Goal: Task Accomplishment & Management: Manage account settings

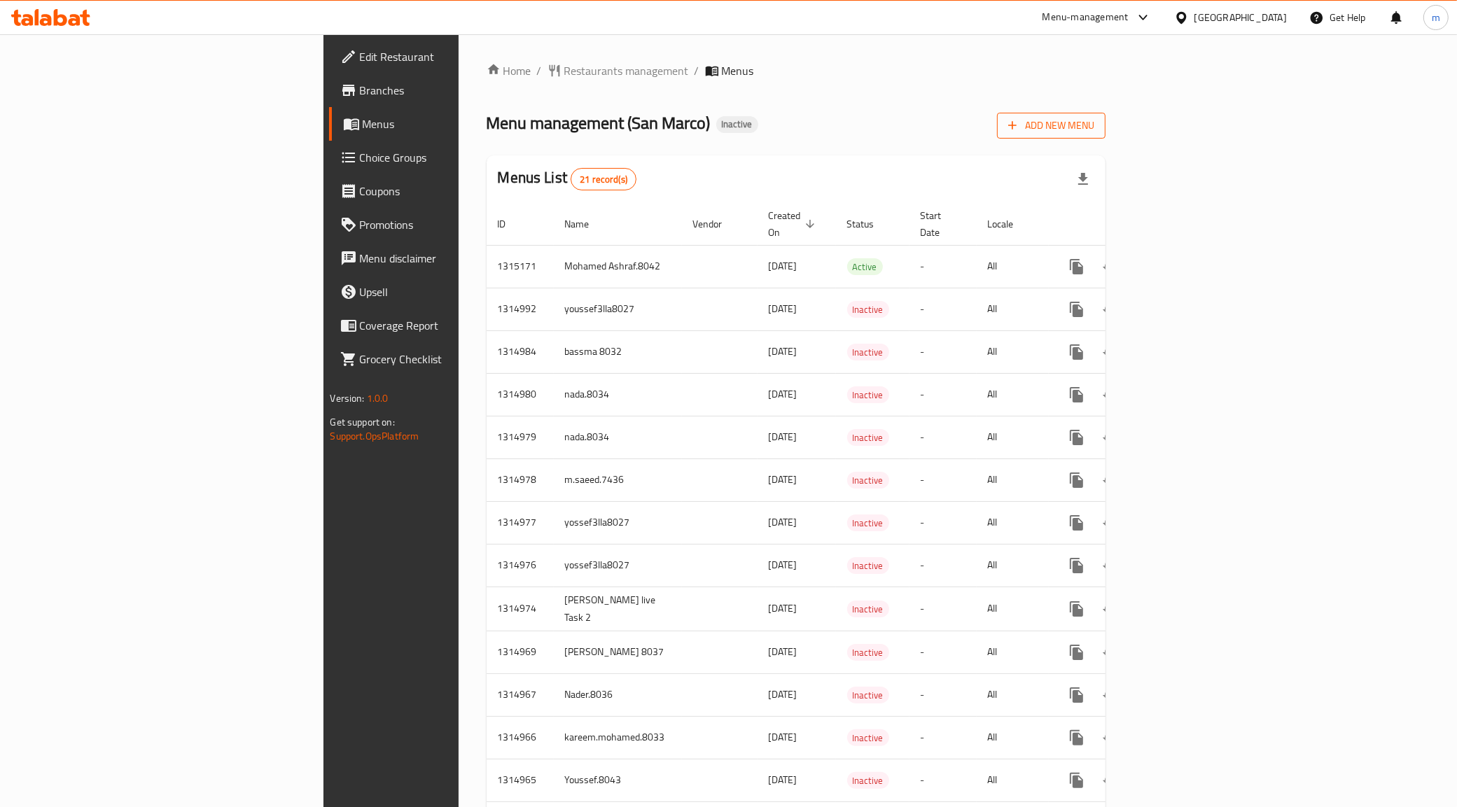
click at [1094, 133] on span "Add New Menu" at bounding box center [1051, 126] width 86 height 18
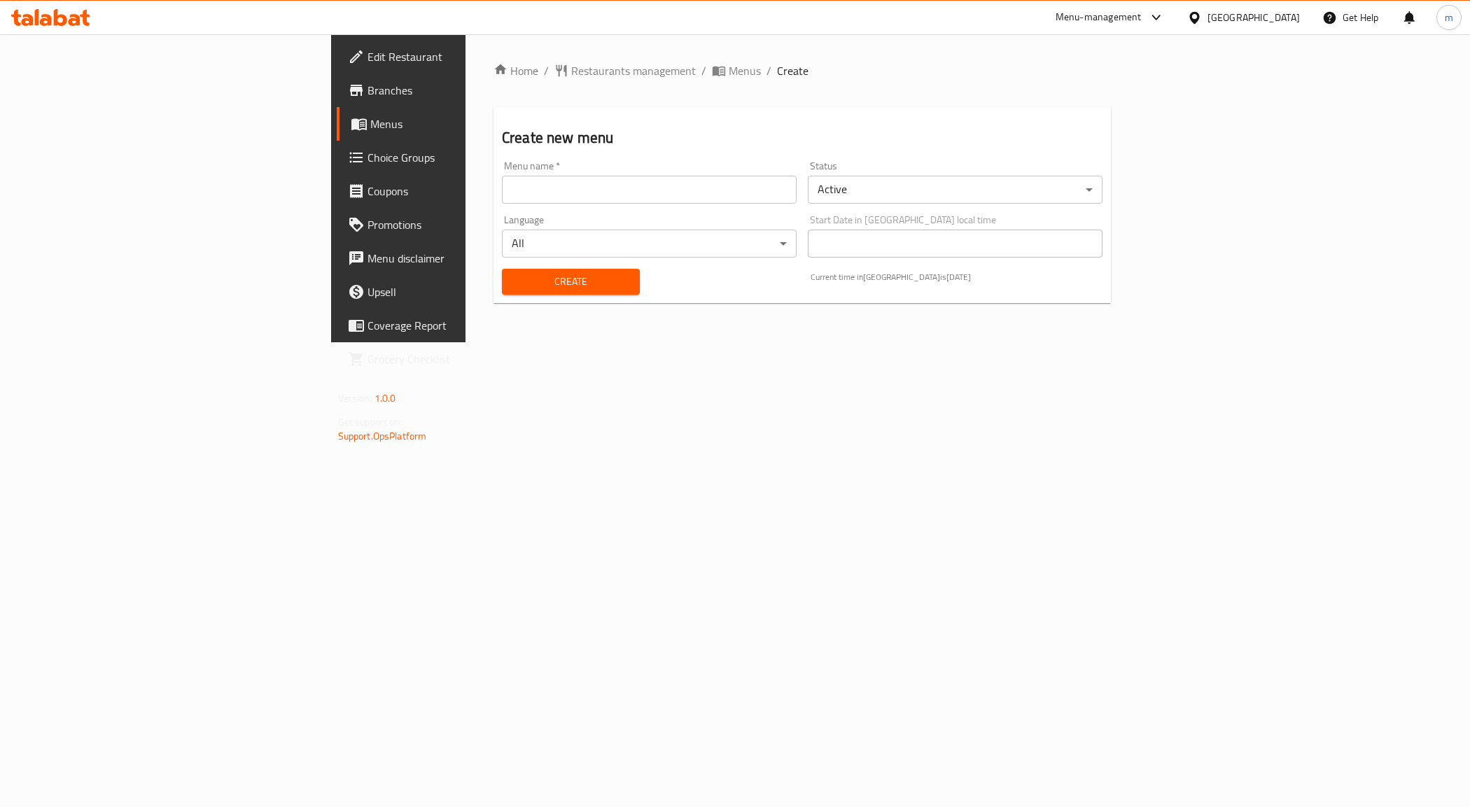
click at [525, 204] on div "Menu name   * Menu name *" at bounding box center [649, 182] width 306 height 54
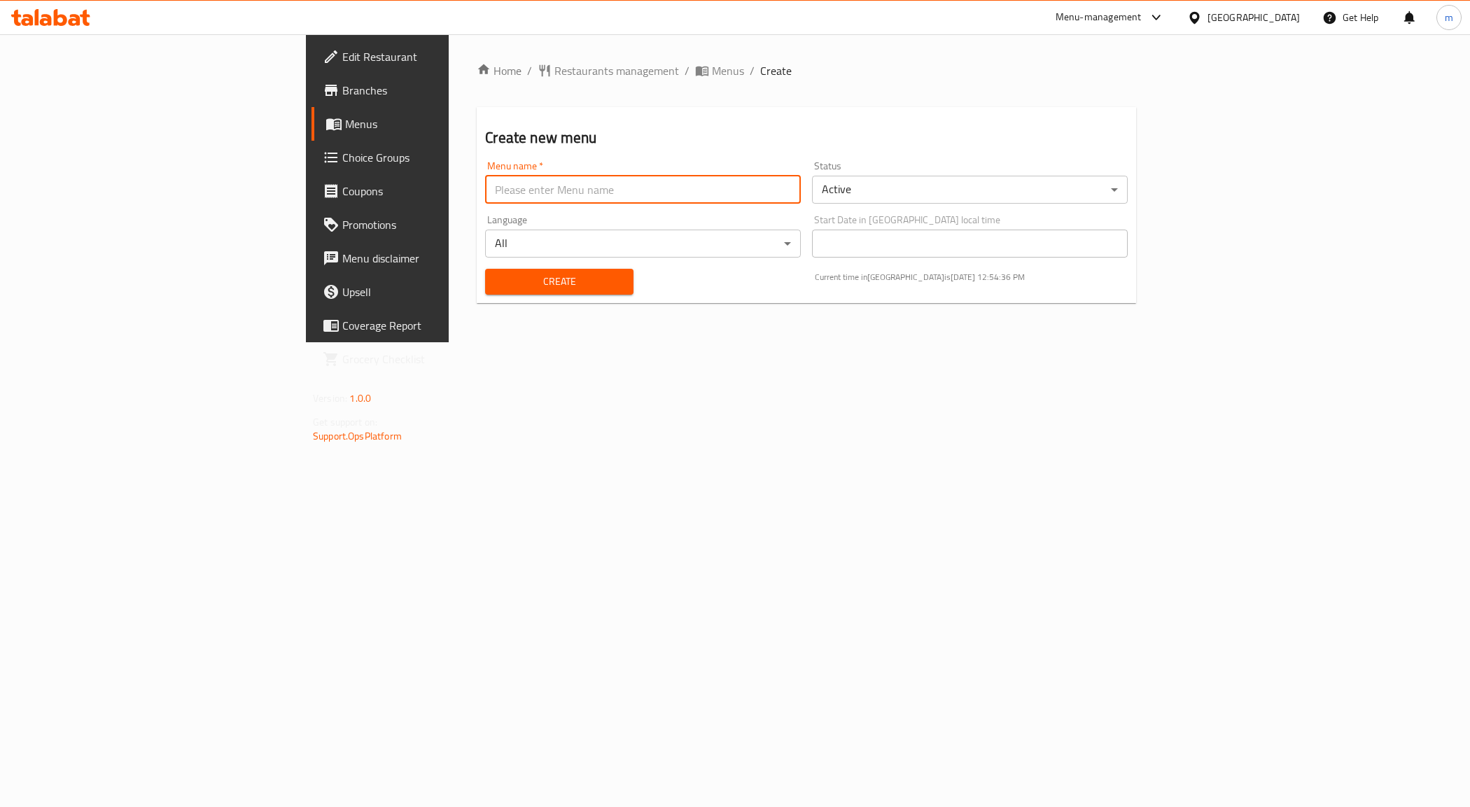
click at [522, 200] on input "text" at bounding box center [643, 190] width 316 height 28
type input "[PERSON_NAME] 8035"
click at [496, 288] on span "Create" at bounding box center [558, 282] width 125 height 18
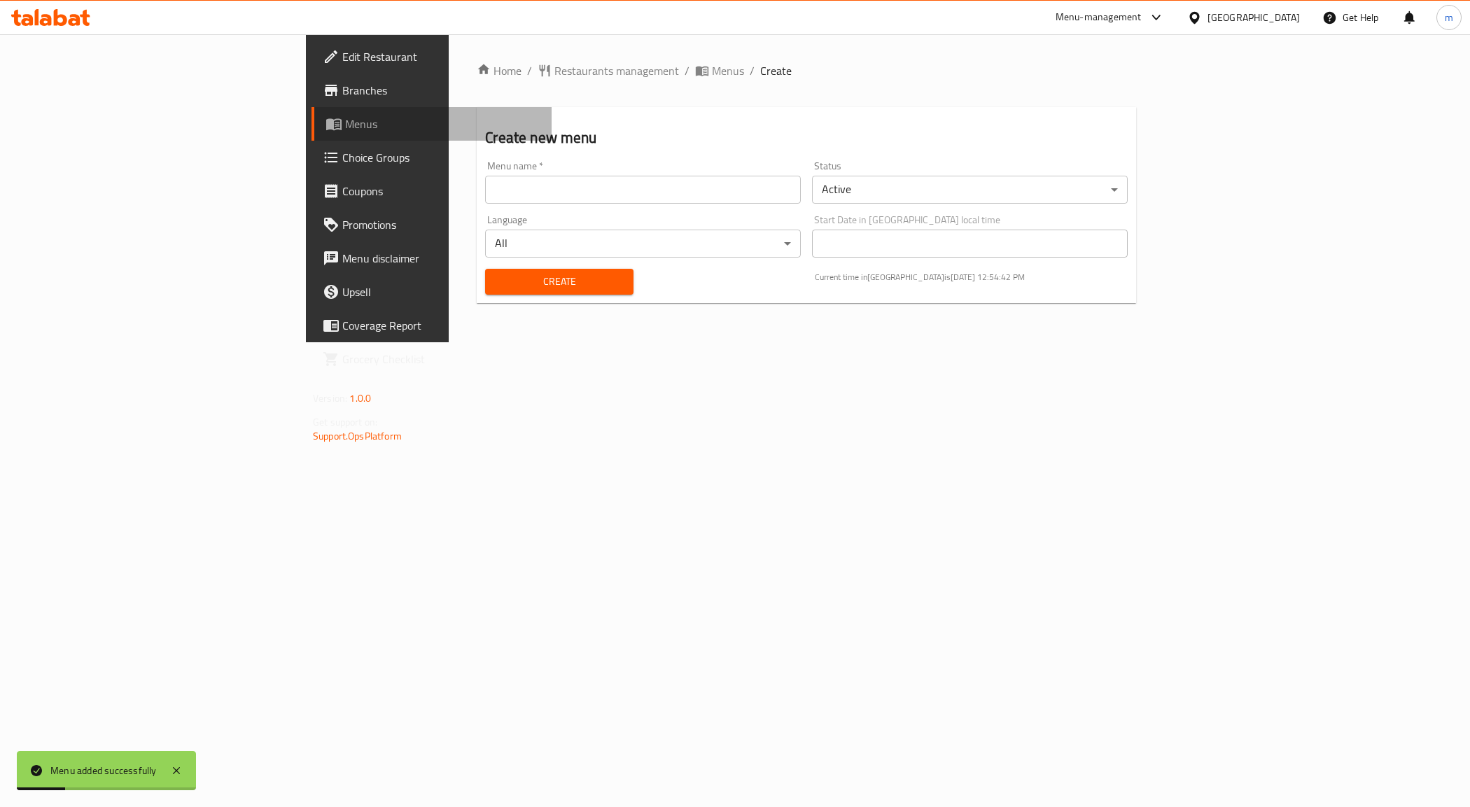
click at [345, 125] on span "Menus" at bounding box center [442, 124] width 195 height 17
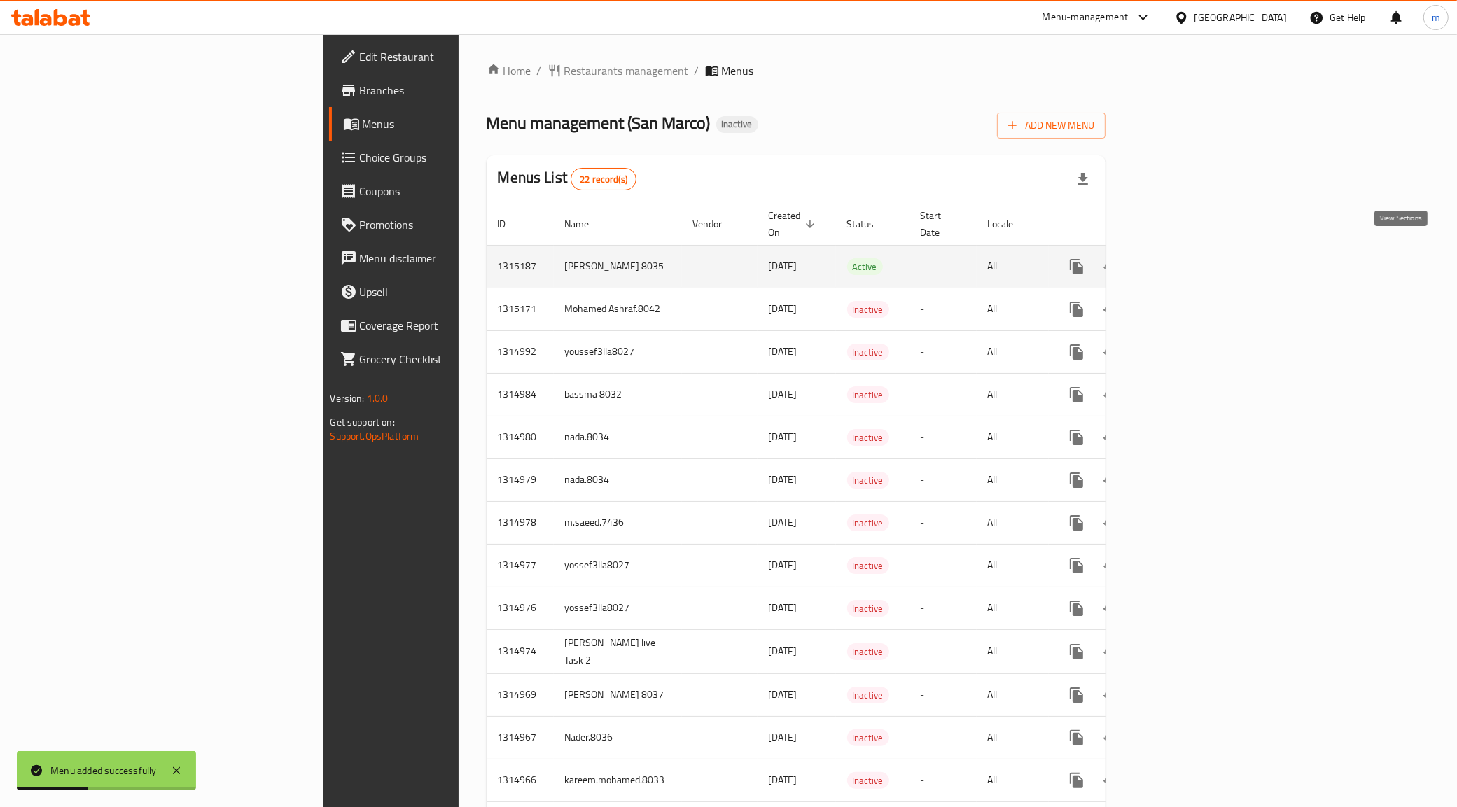
click at [1194, 250] on link "enhanced table" at bounding box center [1178, 267] width 34 height 34
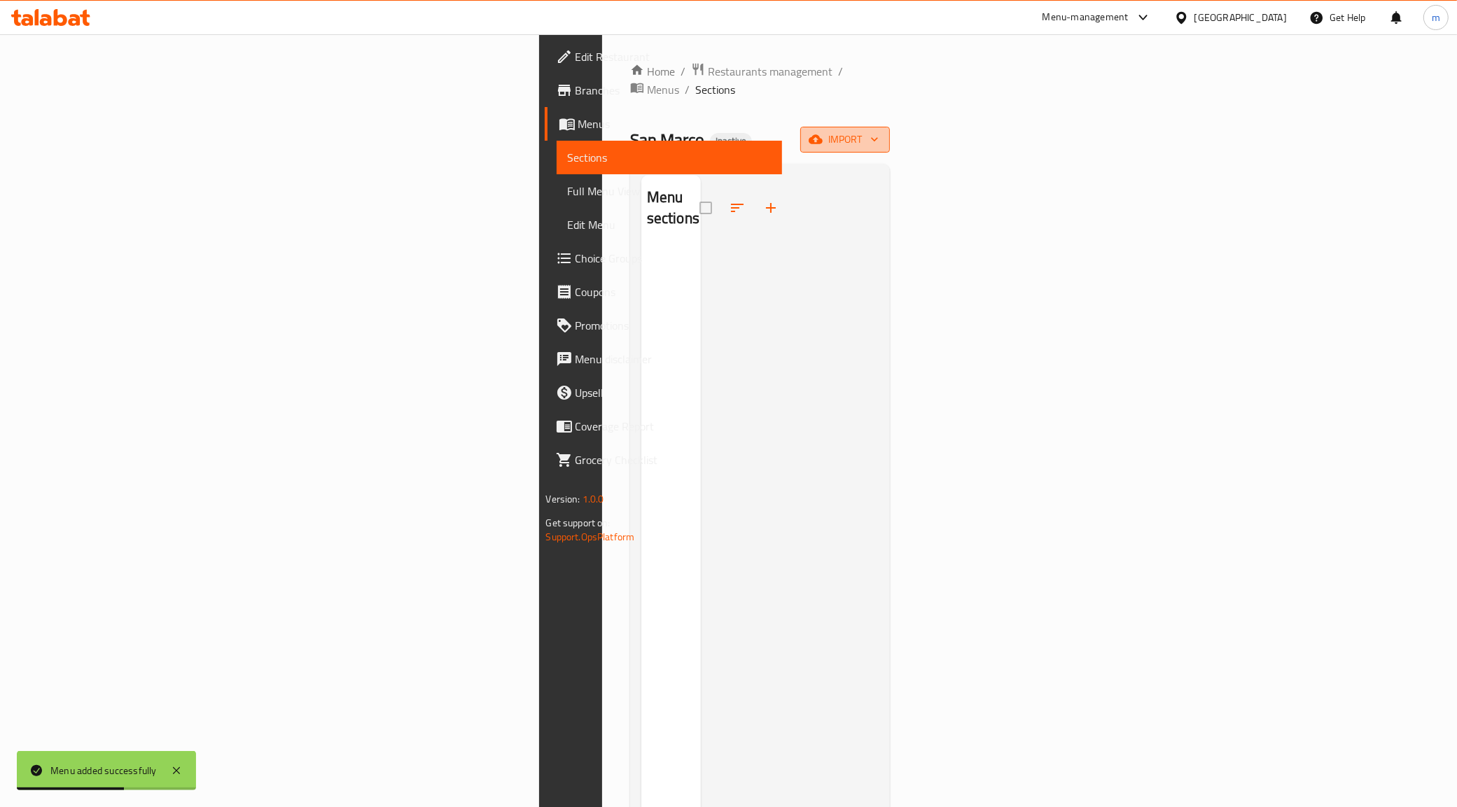
click at [890, 127] on button "import" at bounding box center [845, 140] width 90 height 26
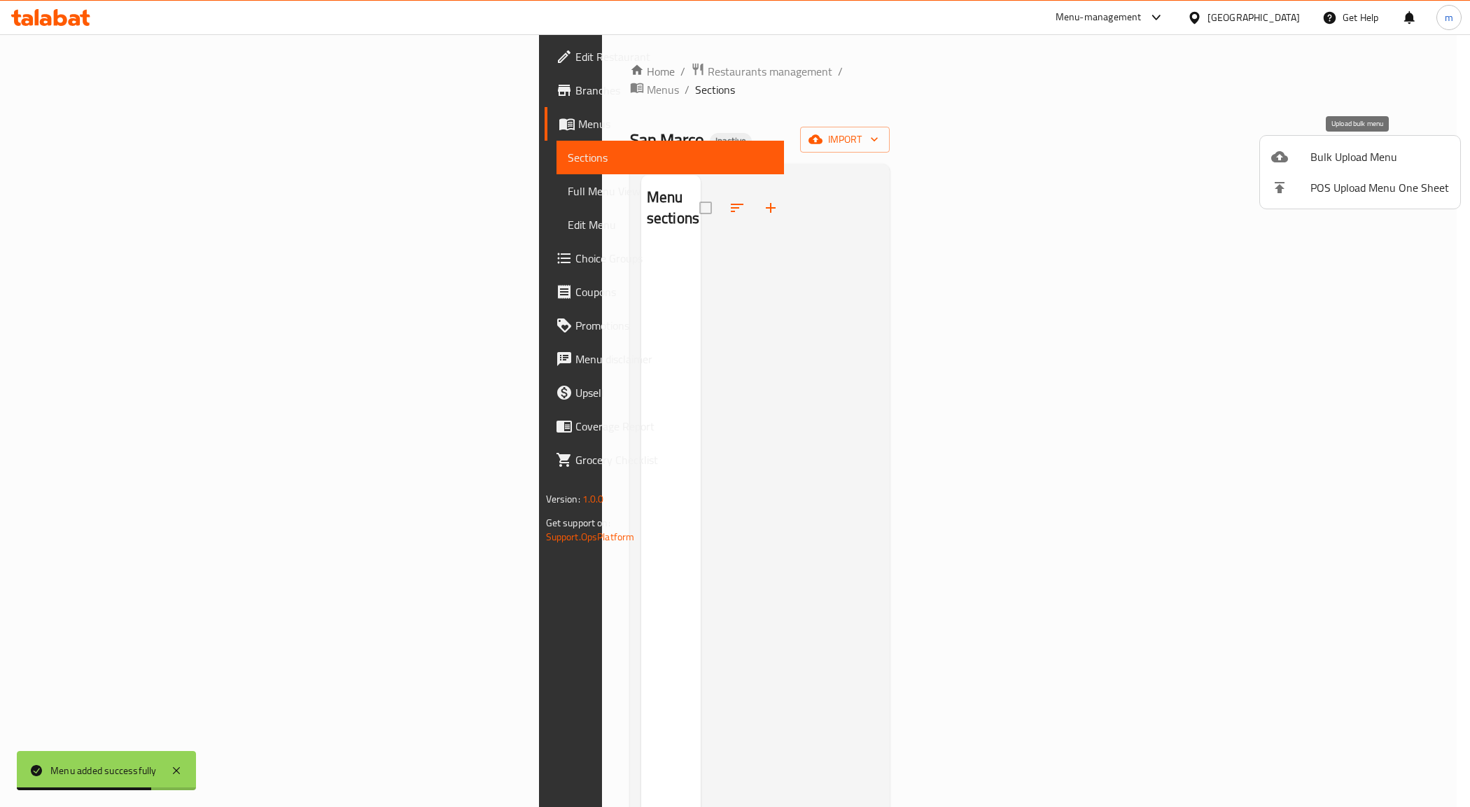
click at [1311, 156] on span "Bulk Upload Menu" at bounding box center [1380, 156] width 139 height 17
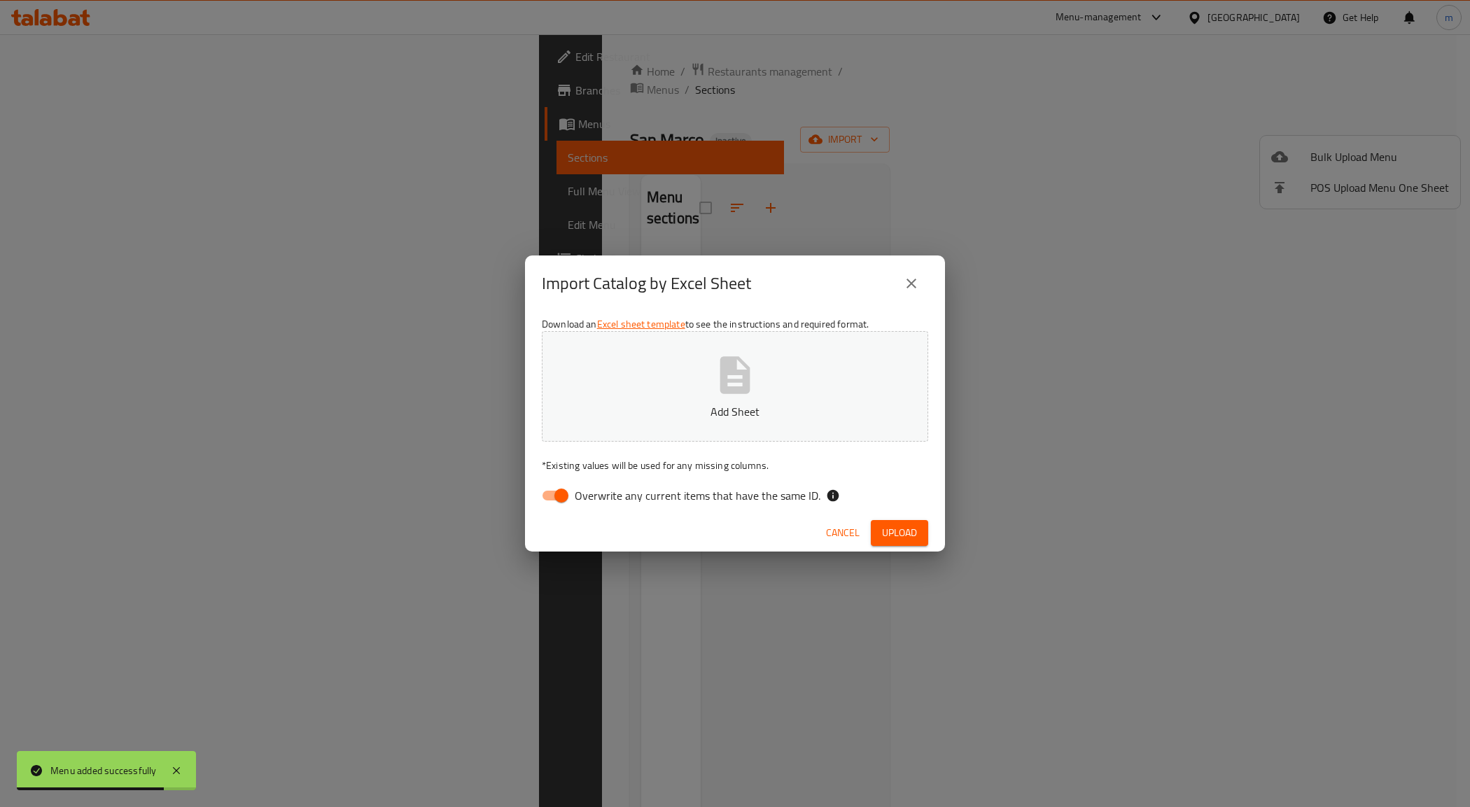
click at [765, 418] on p "Add Sheet" at bounding box center [735, 411] width 343 height 17
click at [569, 501] on input "Overwrite any current items that have the same ID." at bounding box center [562, 495] width 80 height 27
checkbox input "false"
click at [882, 529] on span "Upload" at bounding box center [899, 533] width 35 height 18
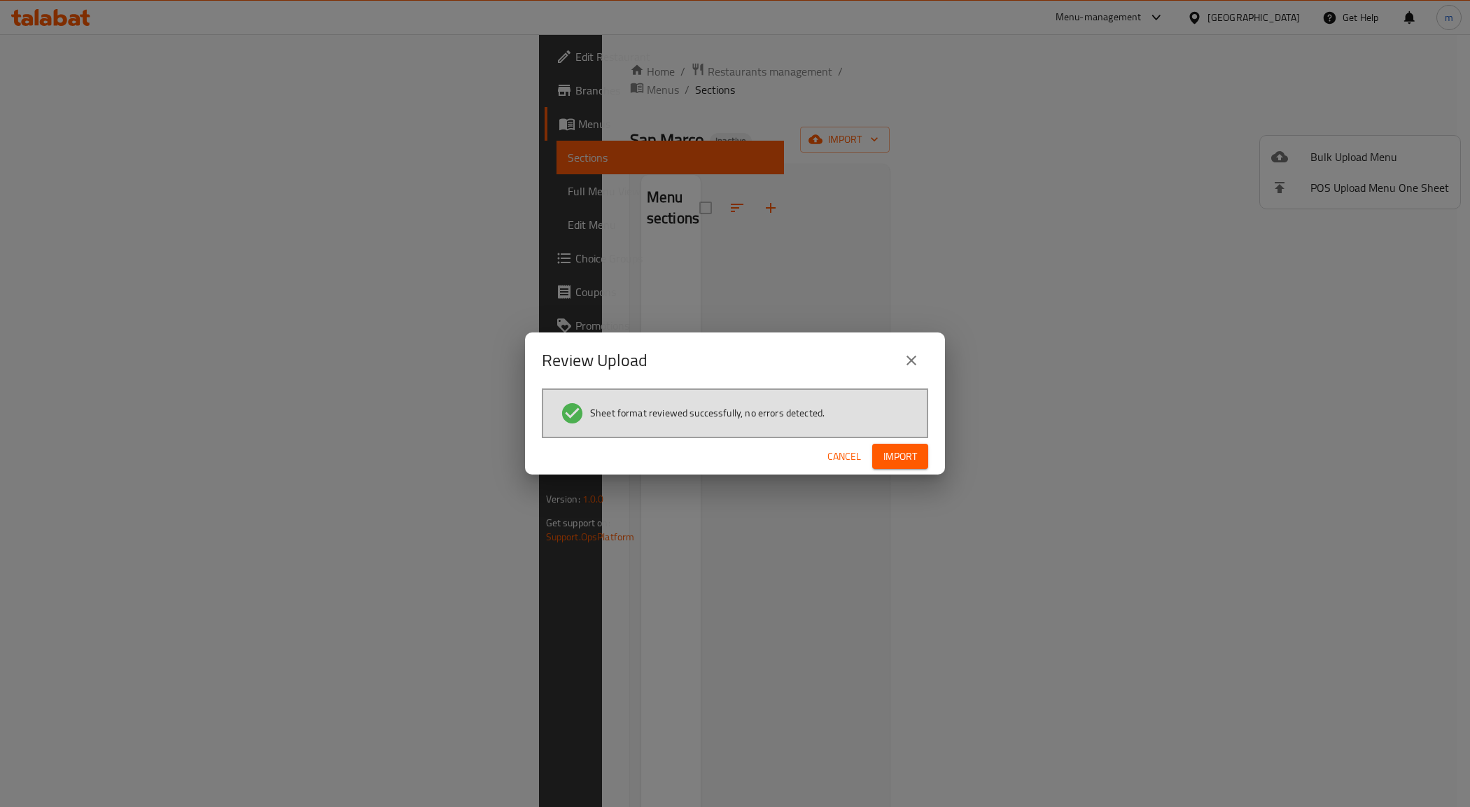
drag, startPoint x: 895, startPoint y: 459, endPoint x: 825, endPoint y: 434, distance: 74.4
click at [895, 459] on span "Import" at bounding box center [901, 457] width 34 height 18
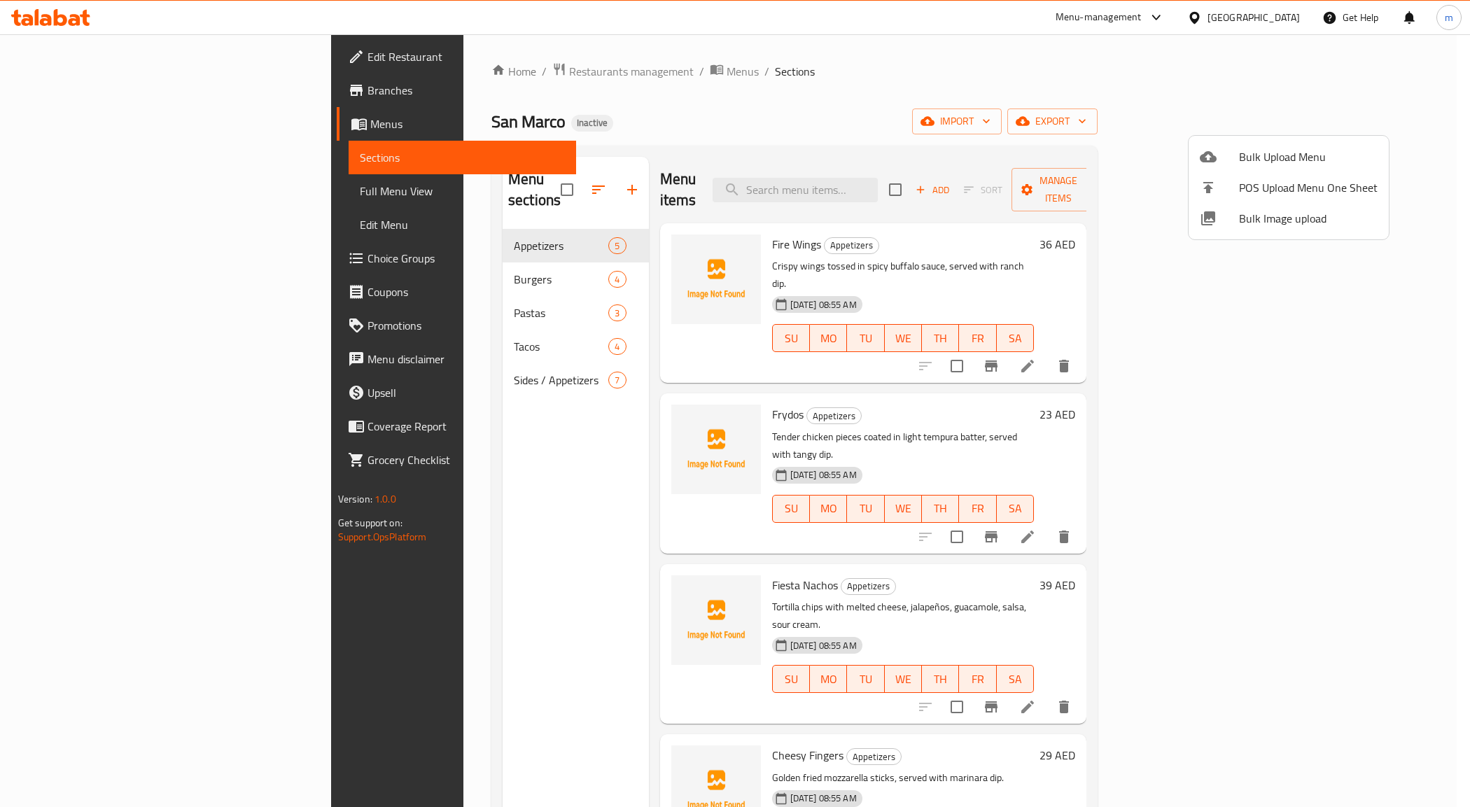
click at [872, 174] on div at bounding box center [735, 403] width 1470 height 807
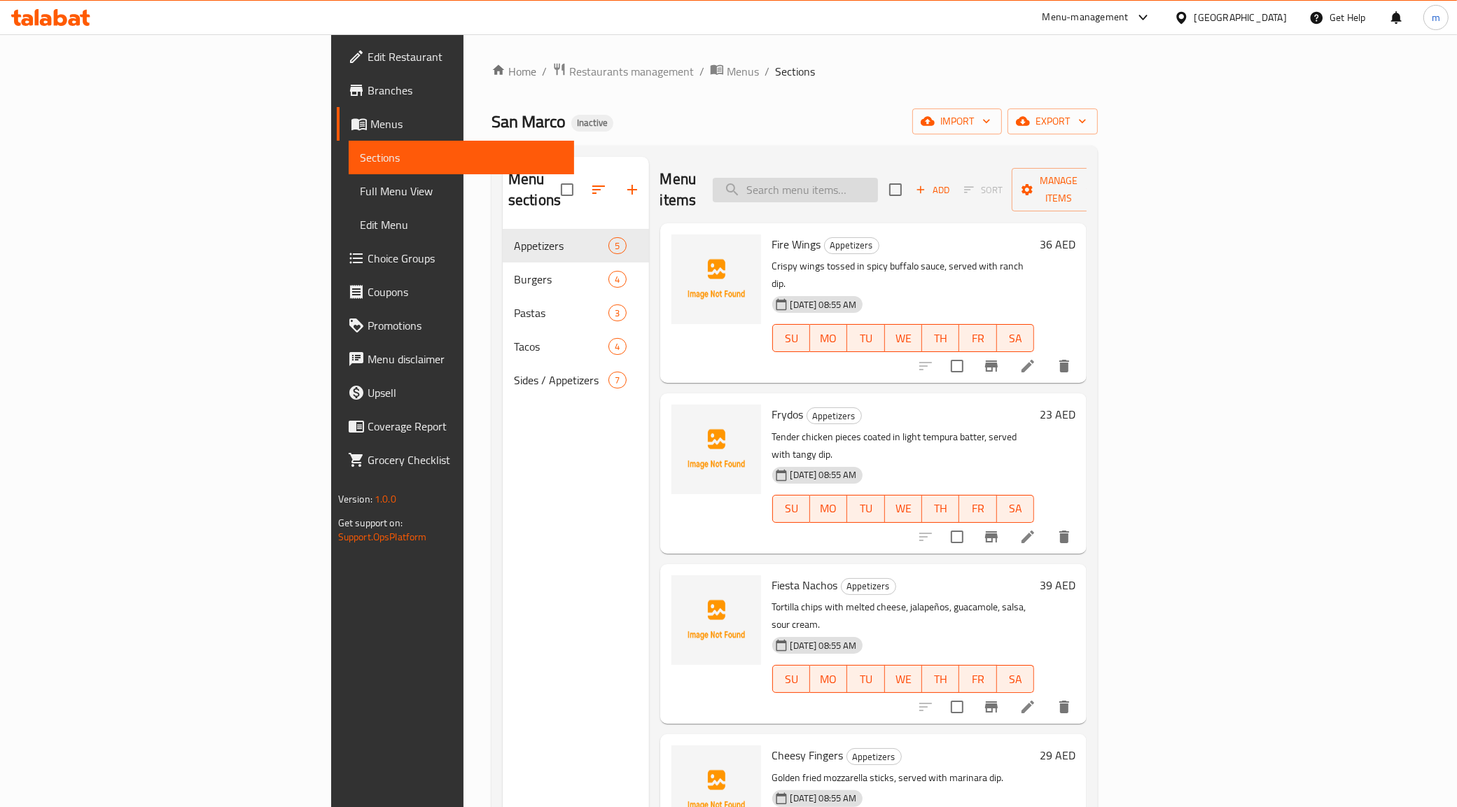
click at [878, 186] on input "search" at bounding box center [795, 190] width 165 height 25
paste input "Fahrenheit"
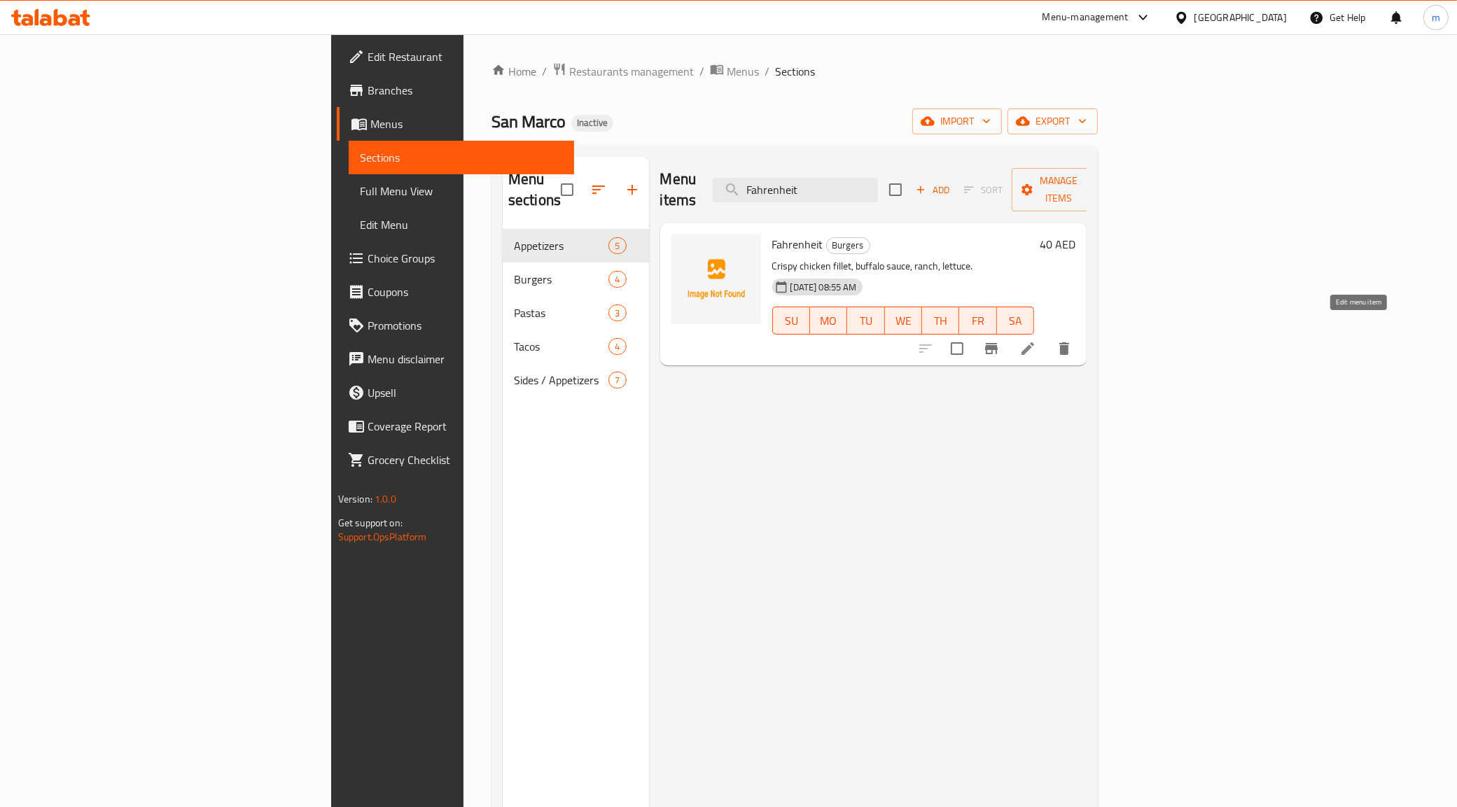
type input "Fahrenheit"
click at [1036, 340] on icon at bounding box center [1027, 348] width 17 height 17
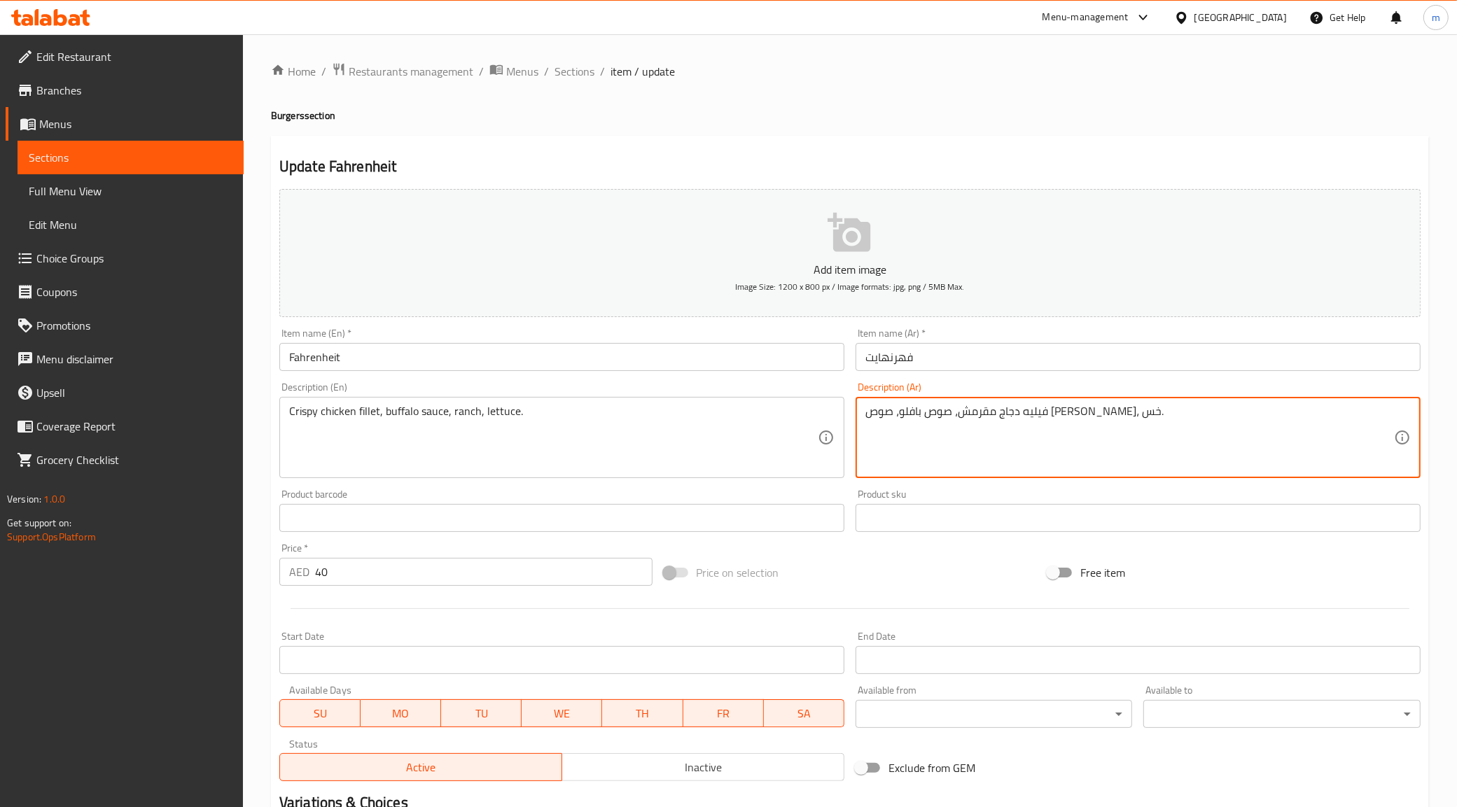
drag, startPoint x: 915, startPoint y: 411, endPoint x: 942, endPoint y: 421, distance: 28.6
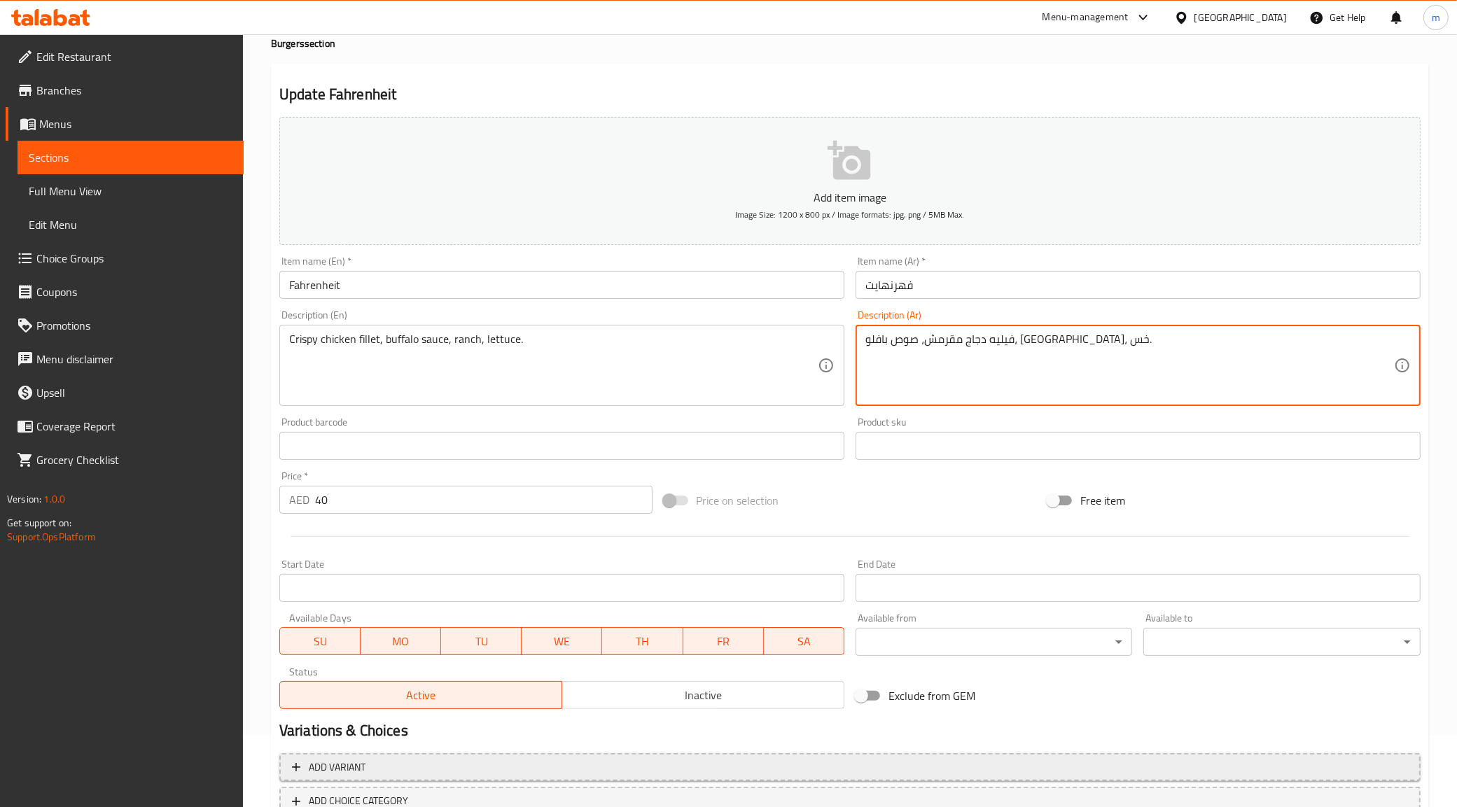
scroll to position [168, 0]
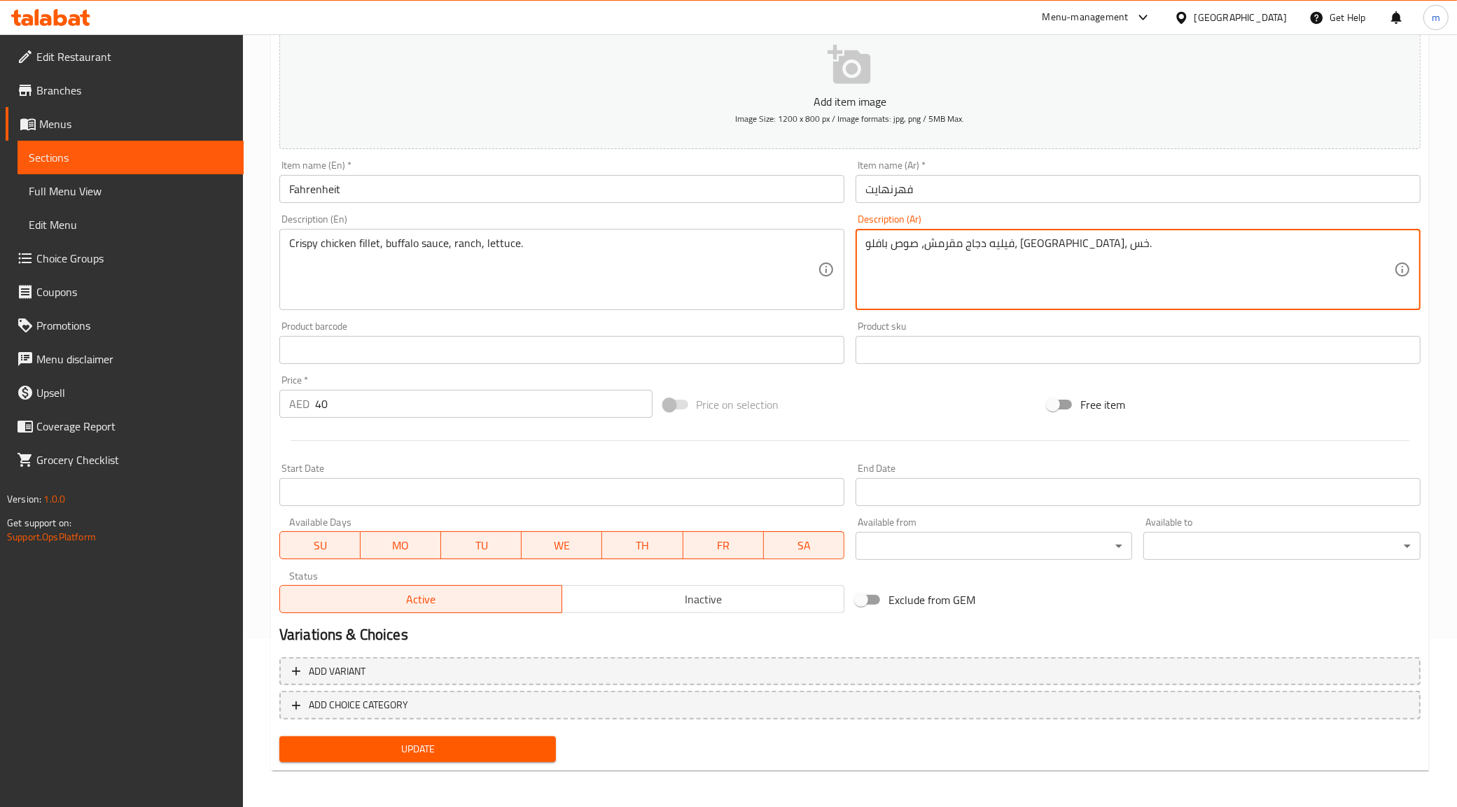
type textarea "فيليه دجاج مقرمش، صوص بافلو، [GEOGRAPHIC_DATA]، خس."
click at [426, 748] on span "Update" at bounding box center [418, 750] width 255 height 18
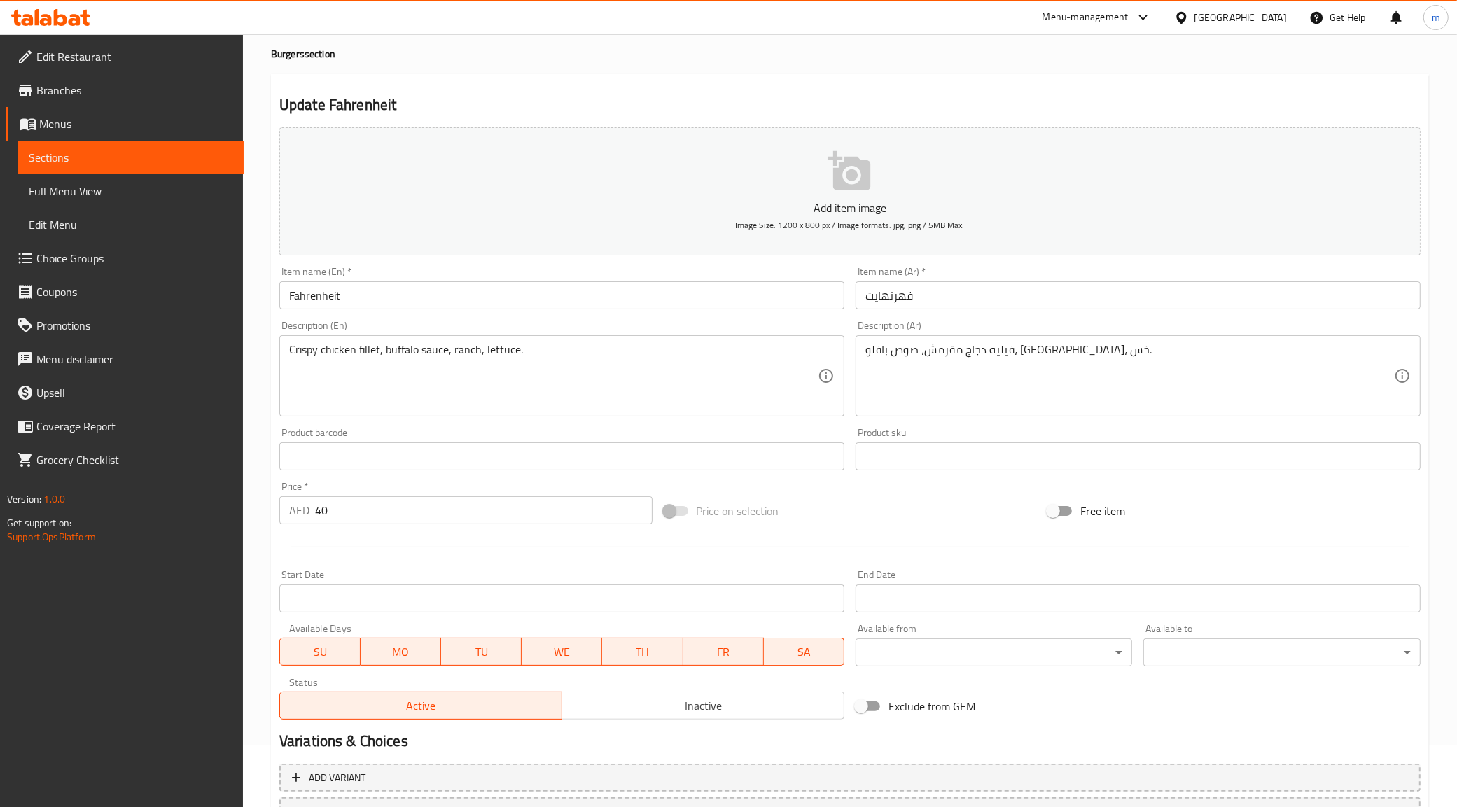
scroll to position [0, 0]
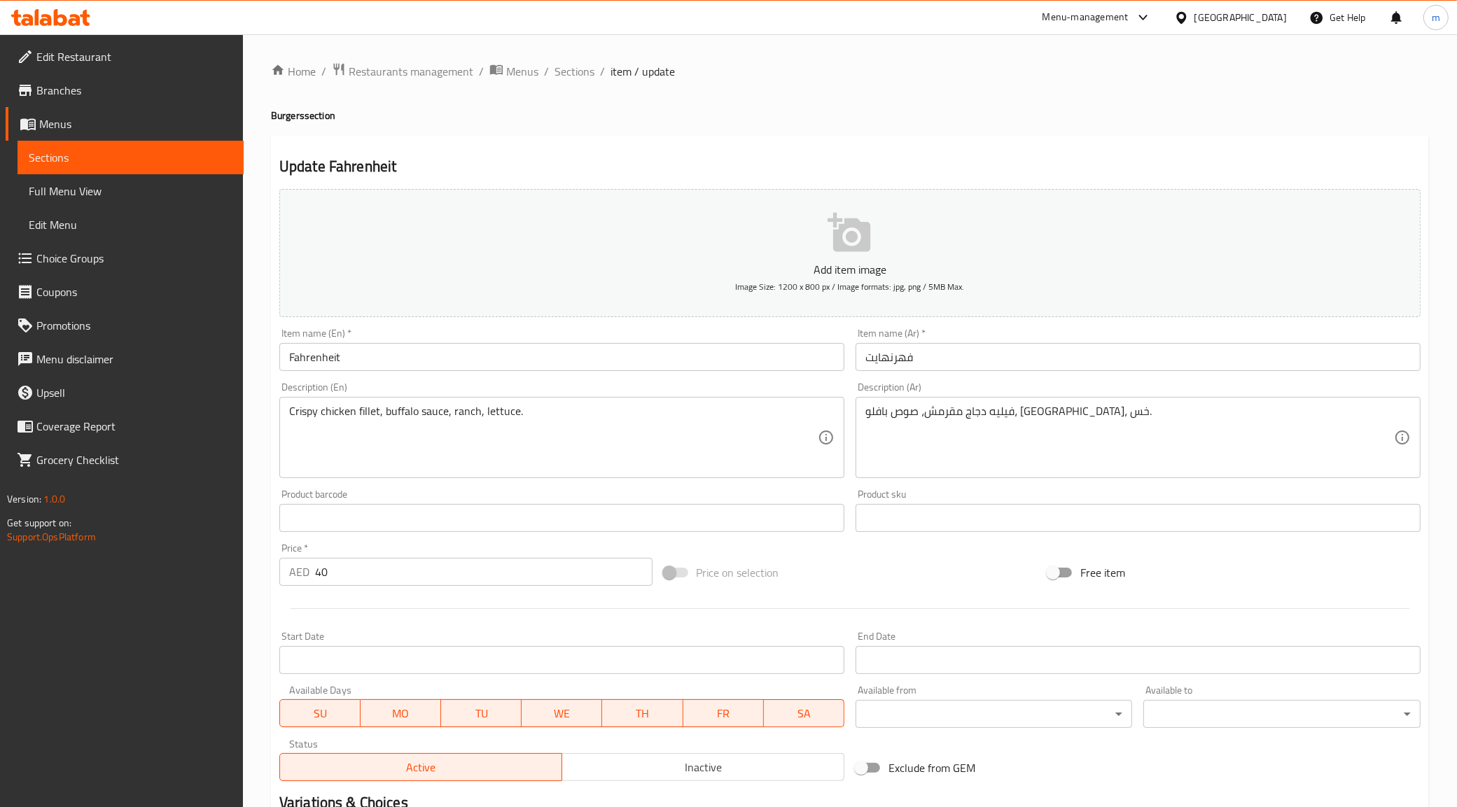
click at [85, 151] on span "Sections" at bounding box center [131, 157] width 204 height 17
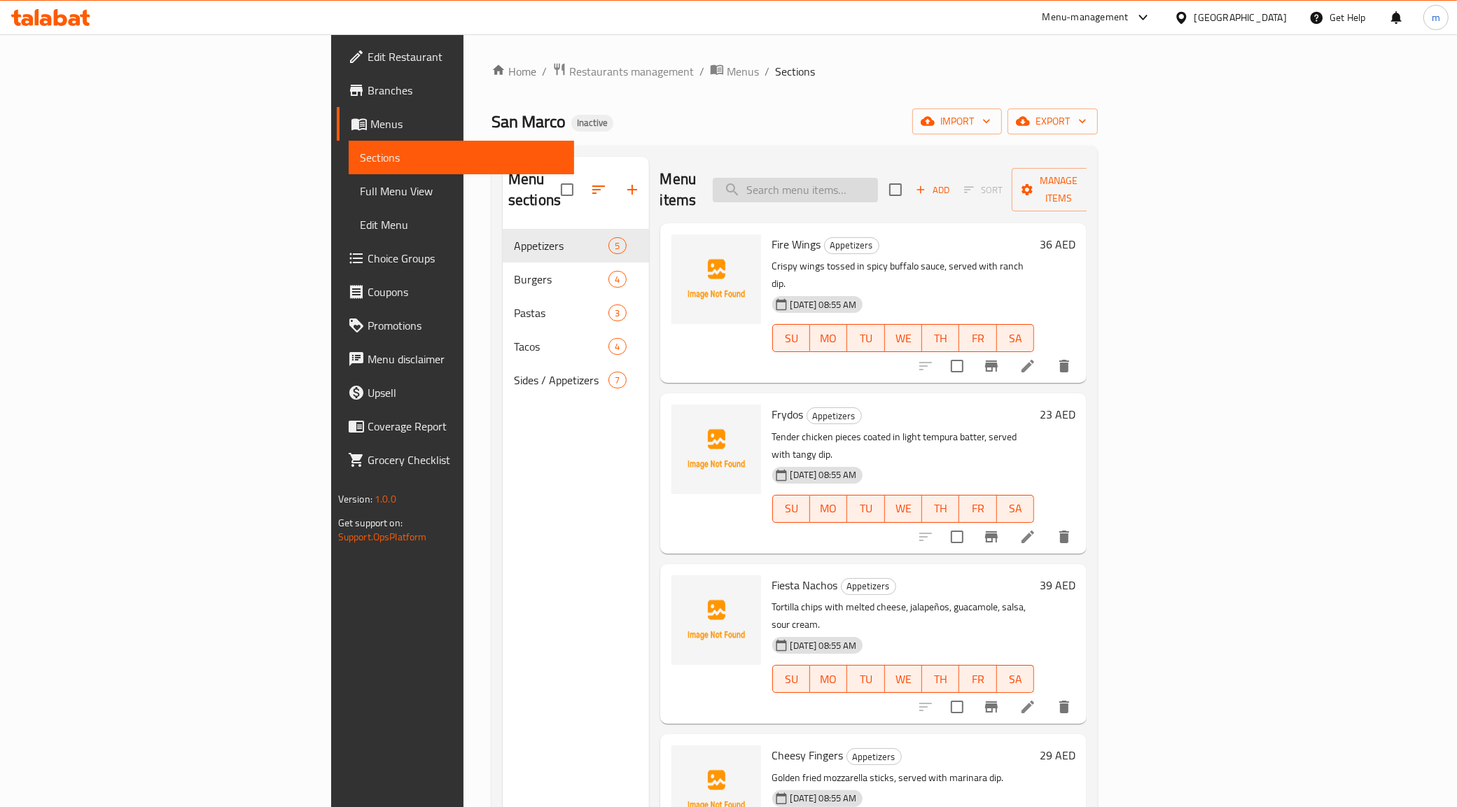
click at [878, 180] on input "search" at bounding box center [795, 190] width 165 height 25
paste input "Mac Attack"
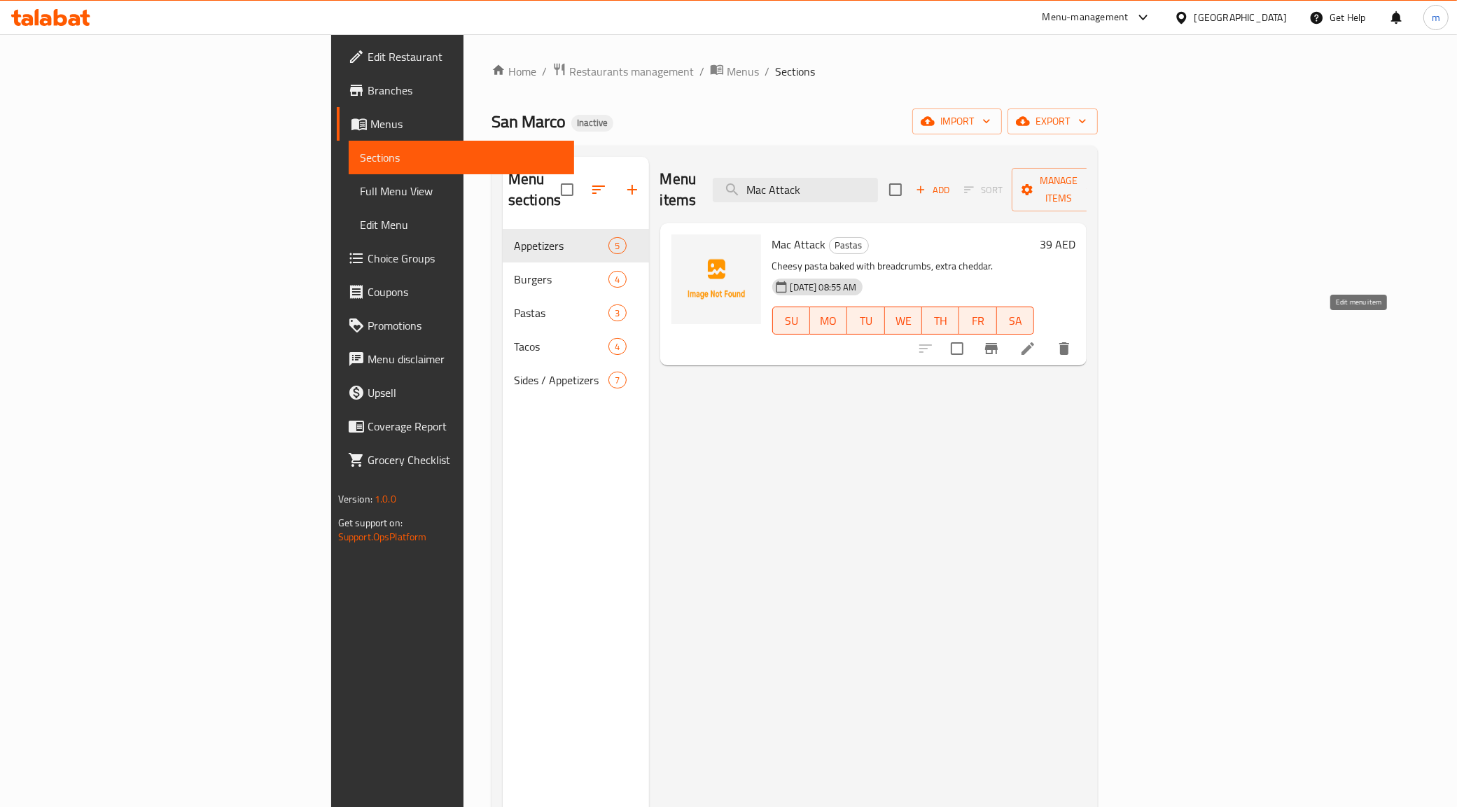
type input "Mac Attack"
click at [1036, 340] on icon at bounding box center [1027, 348] width 17 height 17
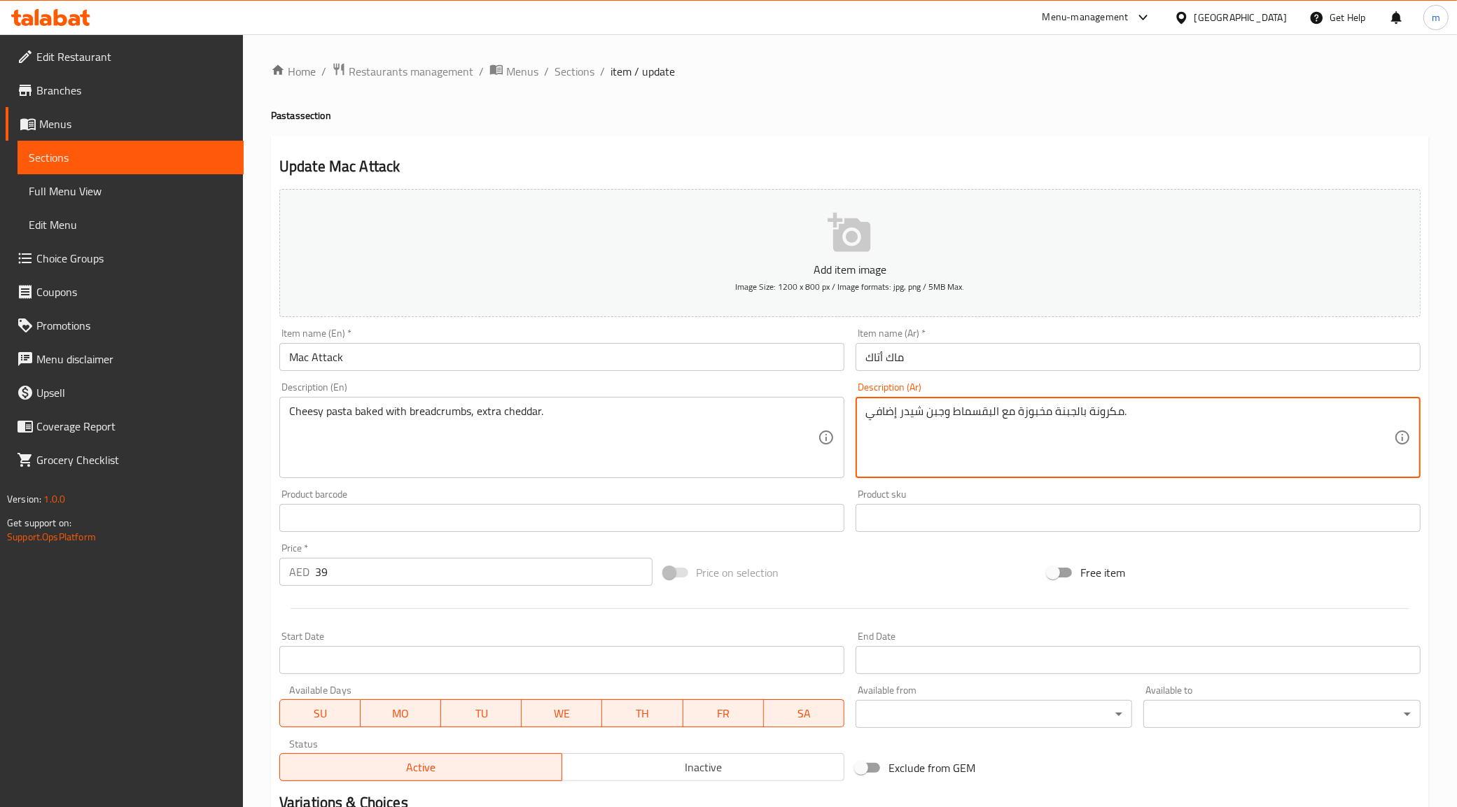
drag, startPoint x: 923, startPoint y: 398, endPoint x: 940, endPoint y: 403, distance: 18.4
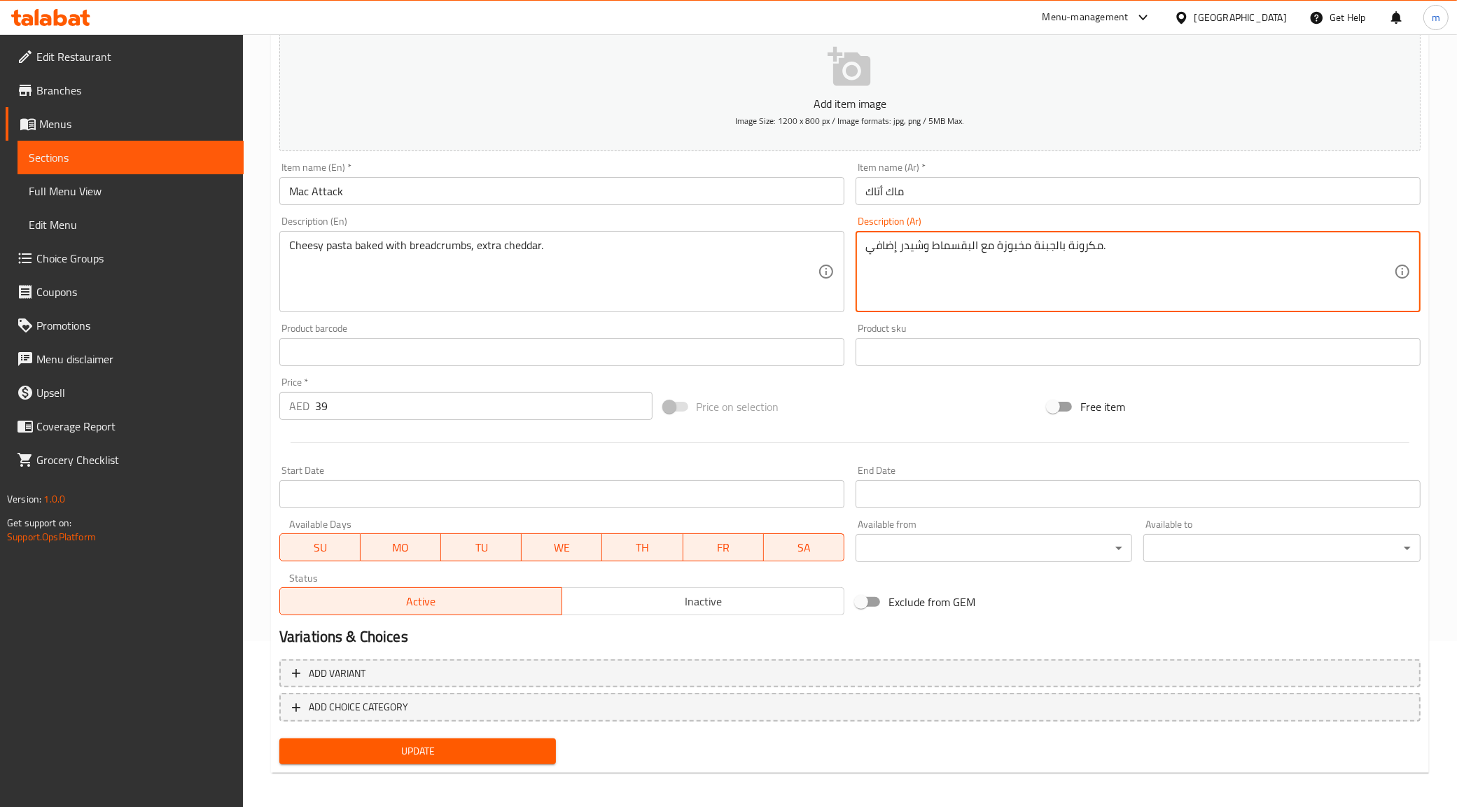
scroll to position [168, 0]
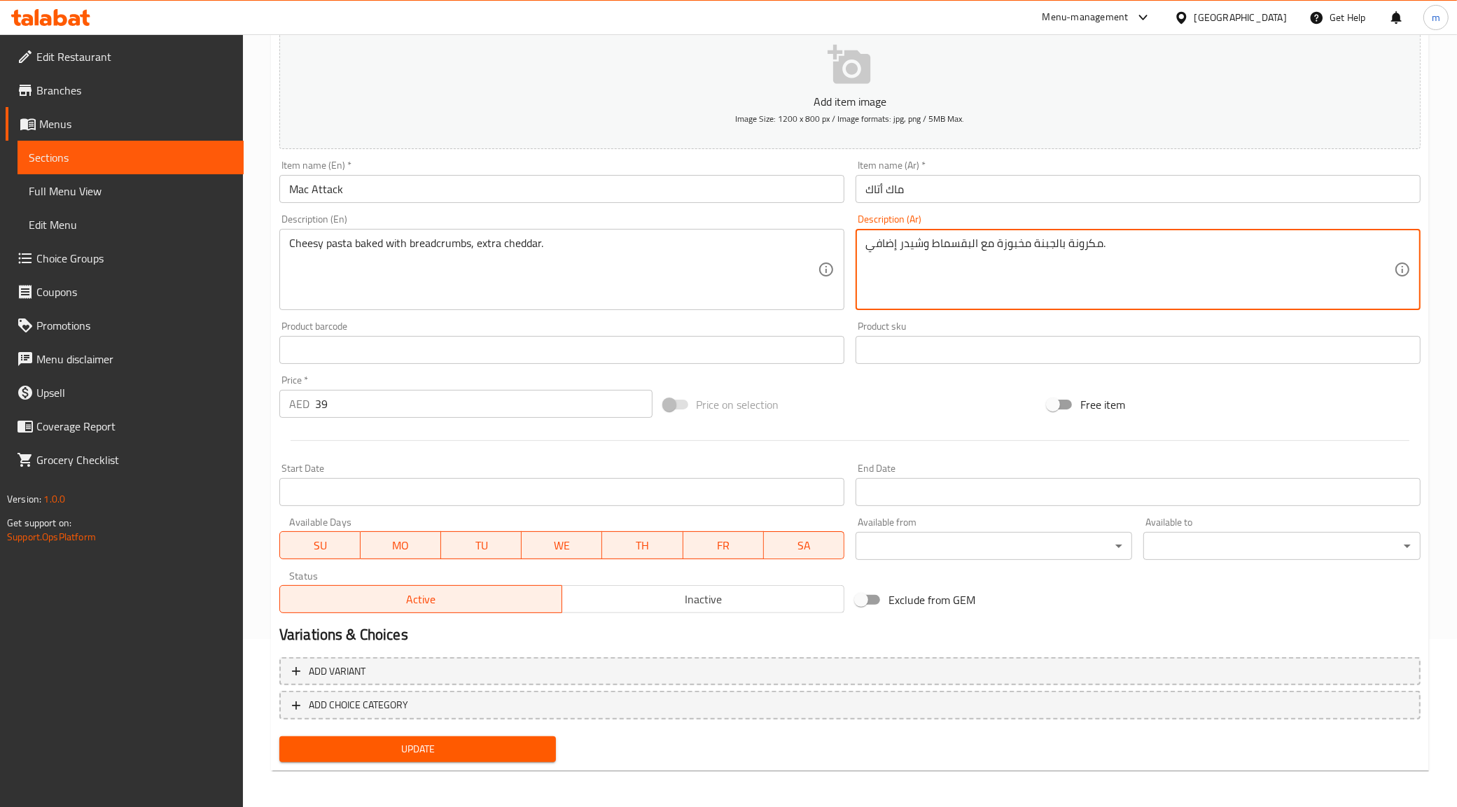
type textarea "مكرونة بالجبنة مخبوزة مع البقسماط وشيدر إضافي."
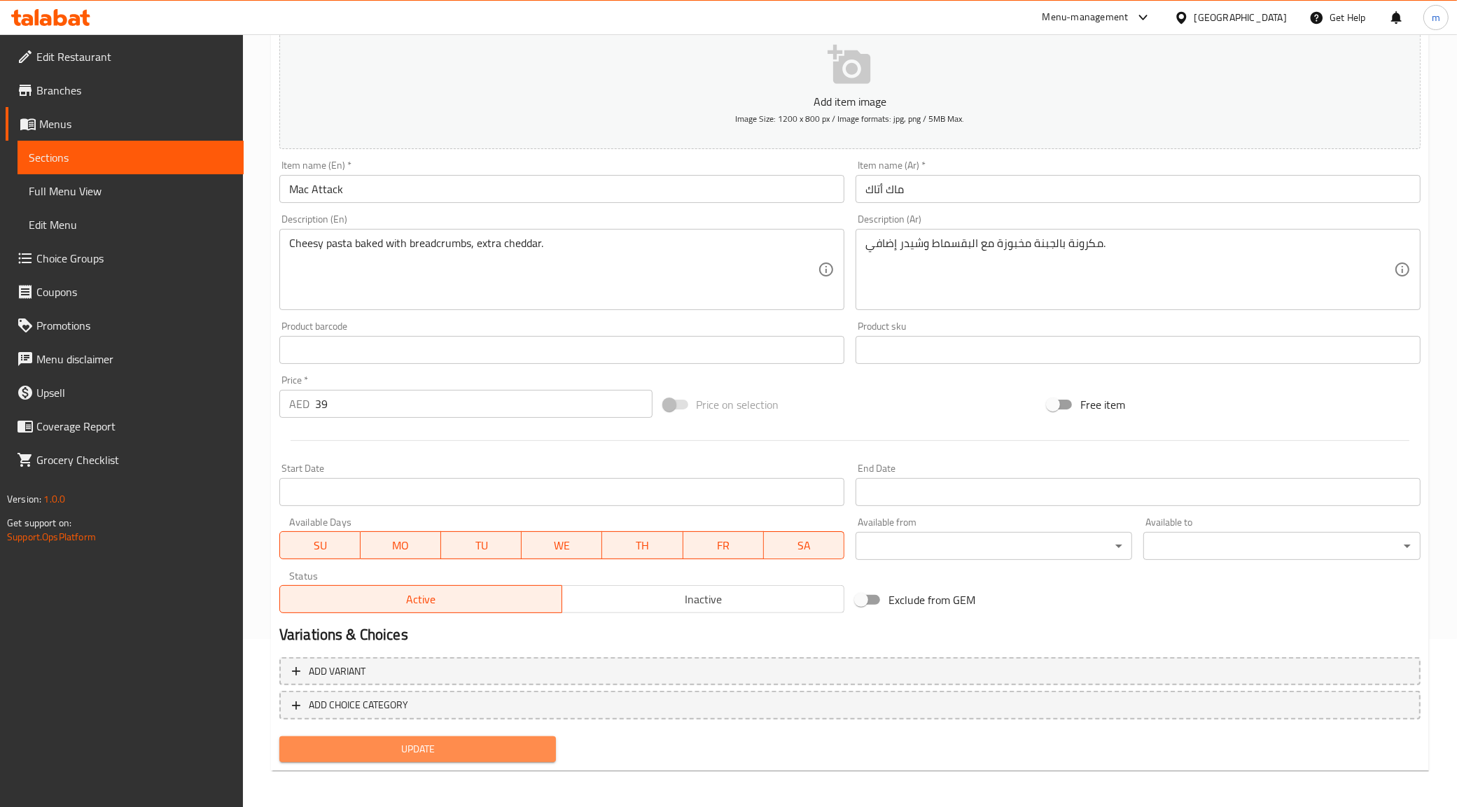
click at [410, 737] on button "Update" at bounding box center [417, 750] width 277 height 26
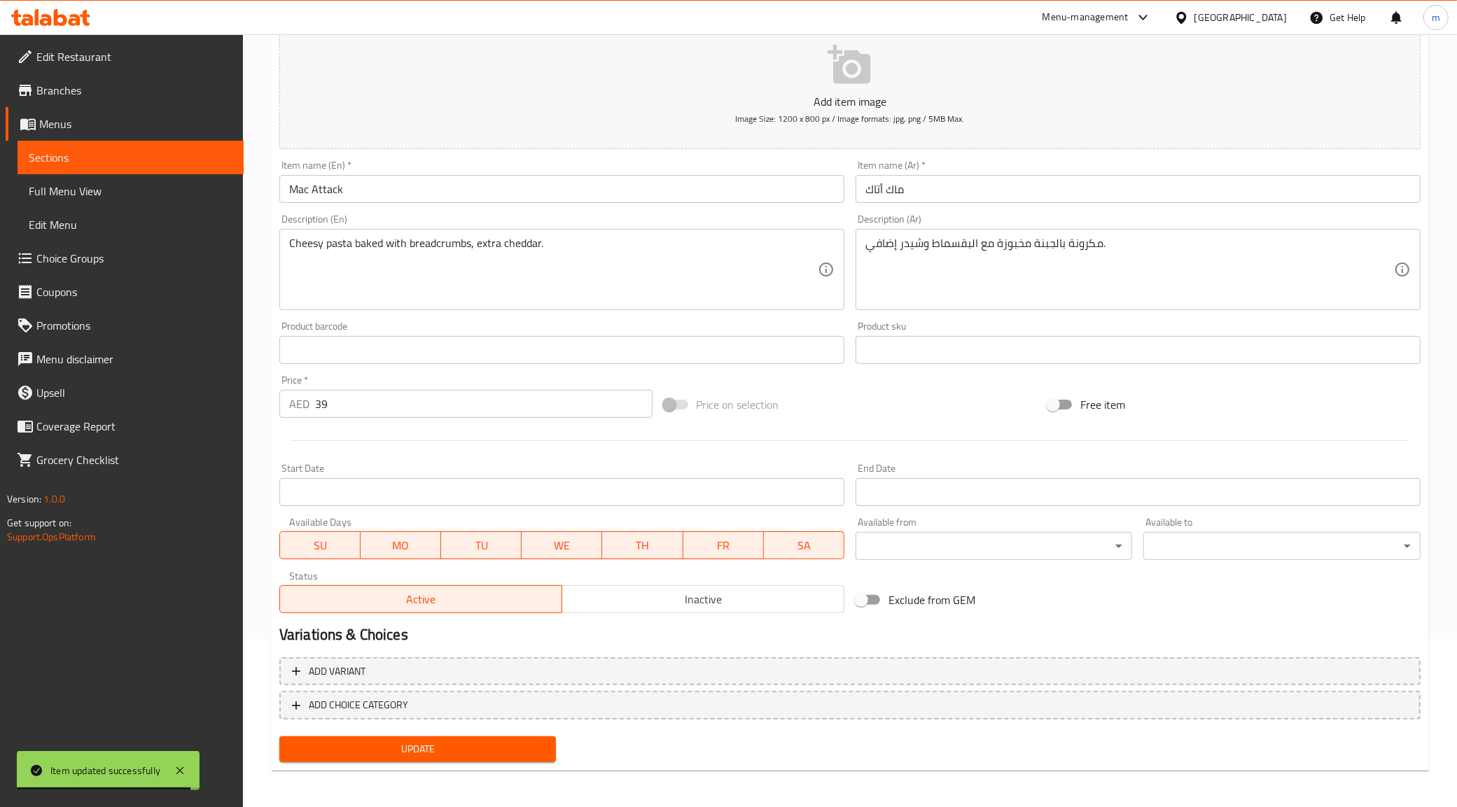
click at [174, 155] on span "Sections" at bounding box center [131, 157] width 204 height 17
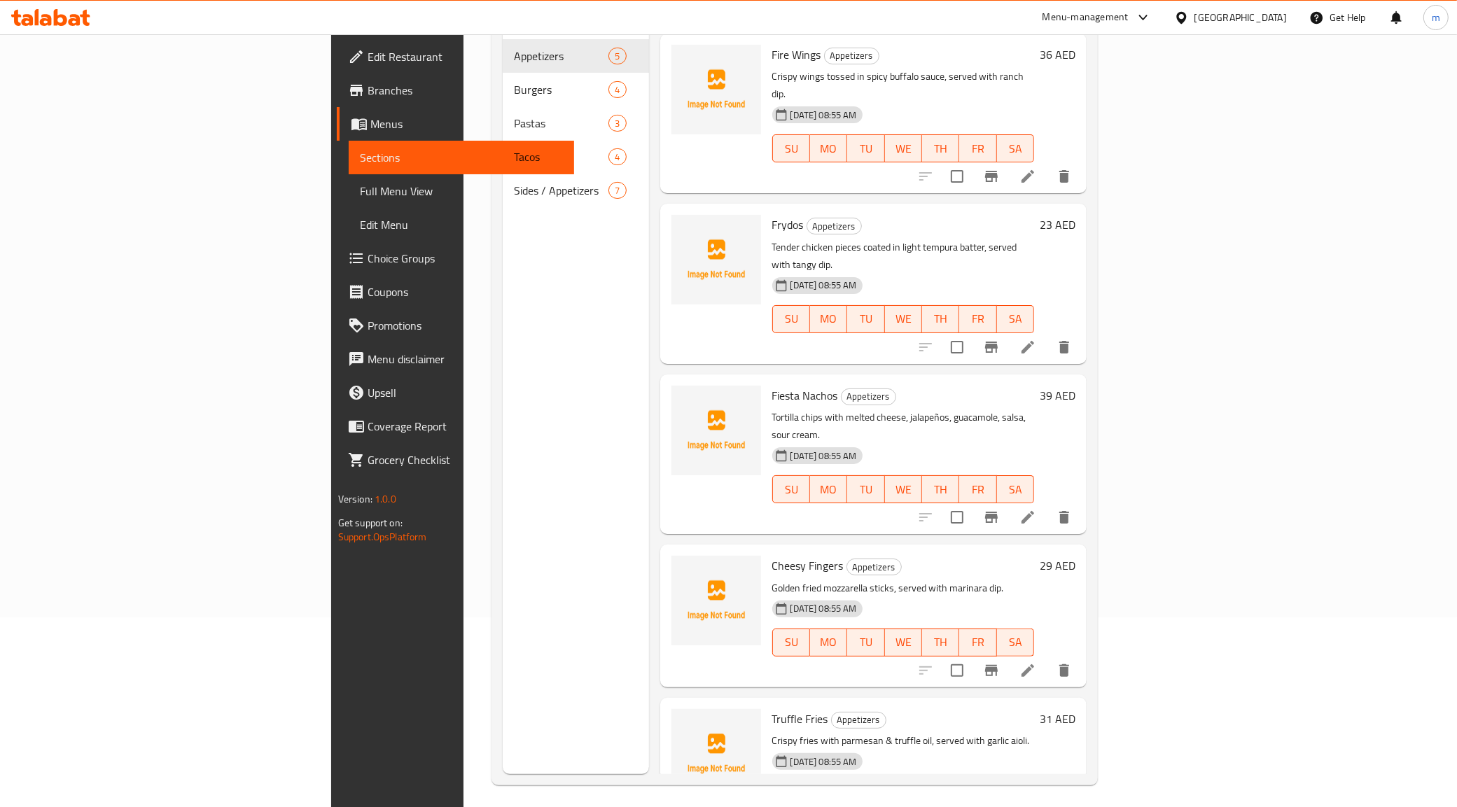
scroll to position [197, 0]
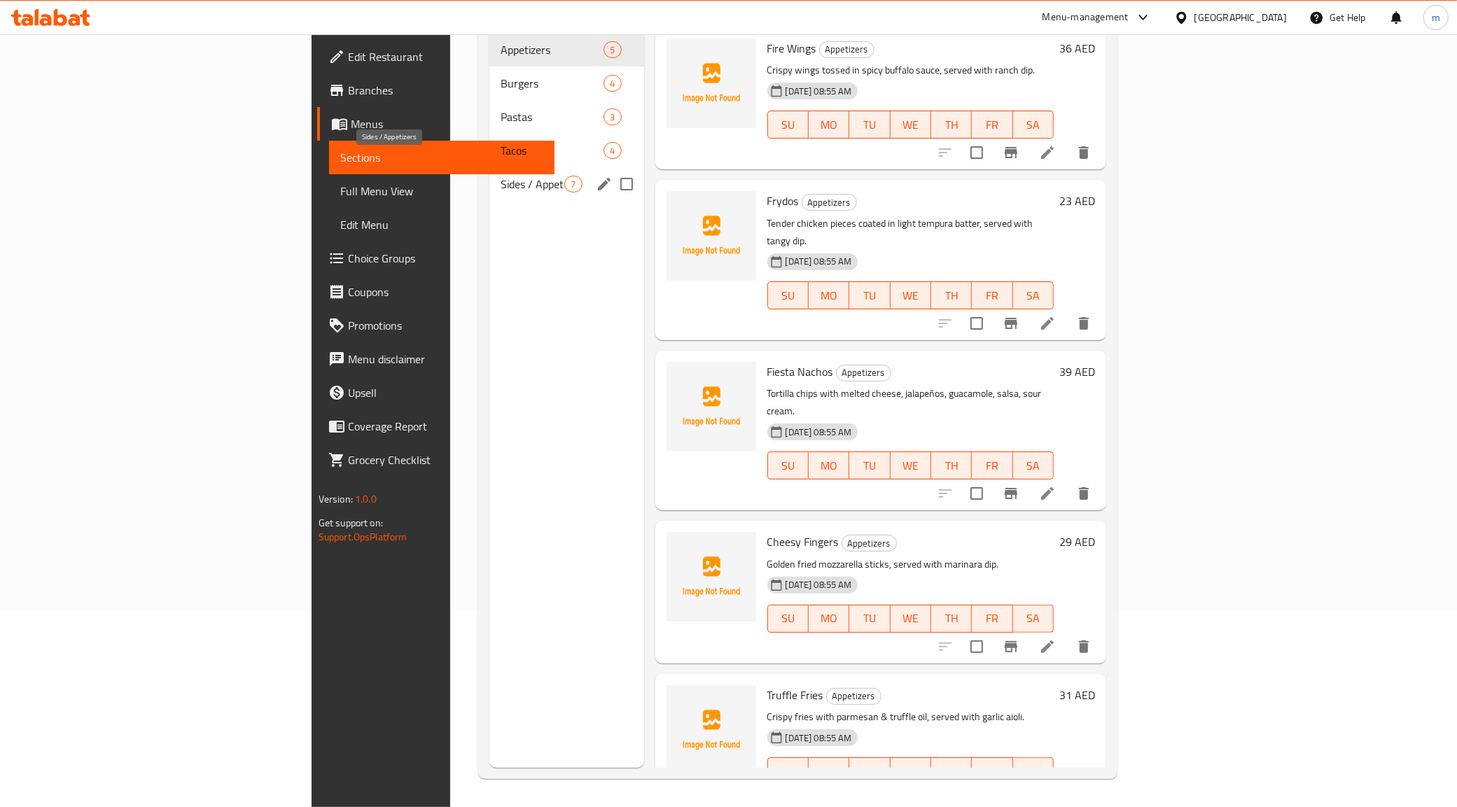
click at [501, 176] on span "Sides / Appetizers" at bounding box center [533, 184] width 64 height 17
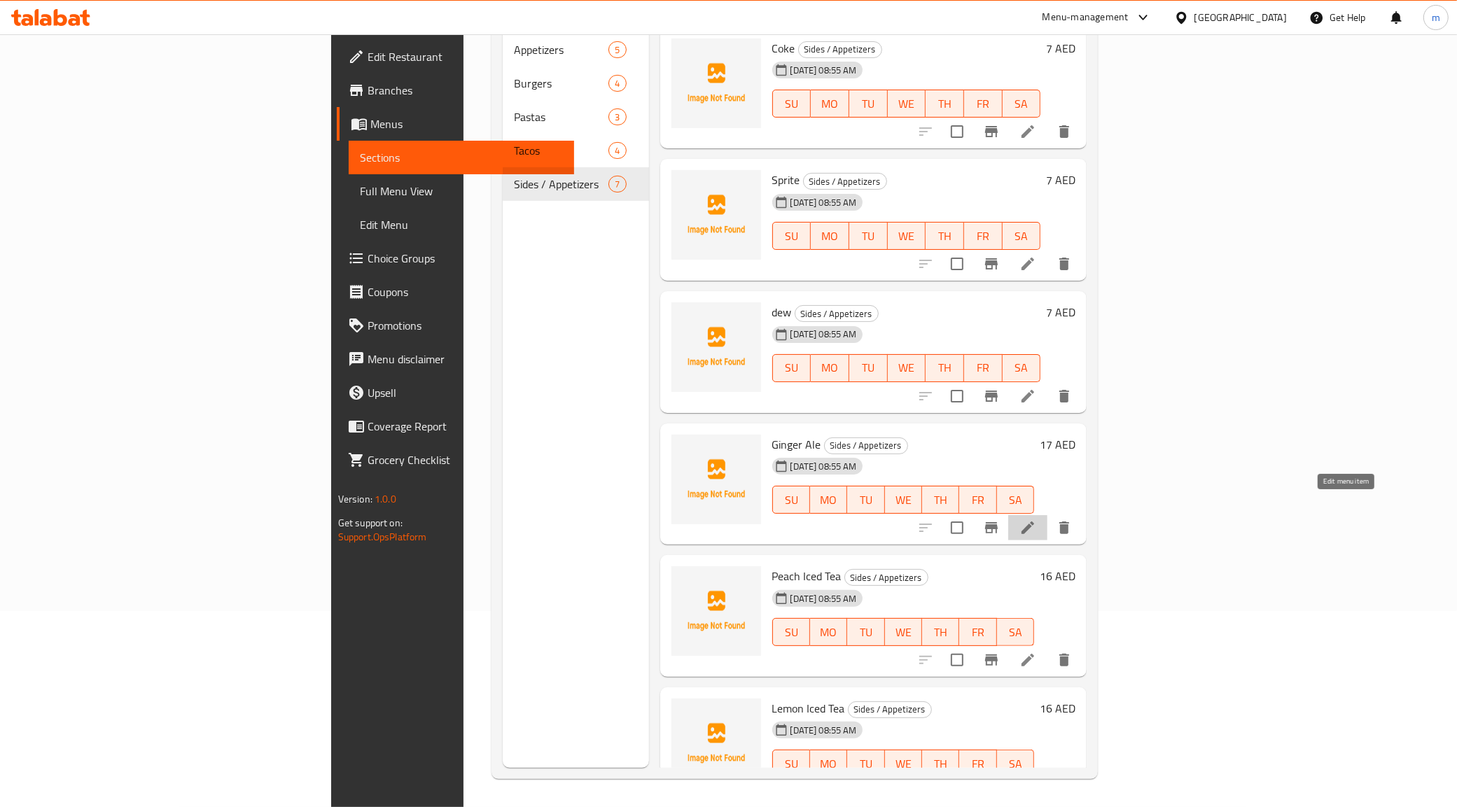
click at [1036, 519] on icon at bounding box center [1027, 527] width 17 height 17
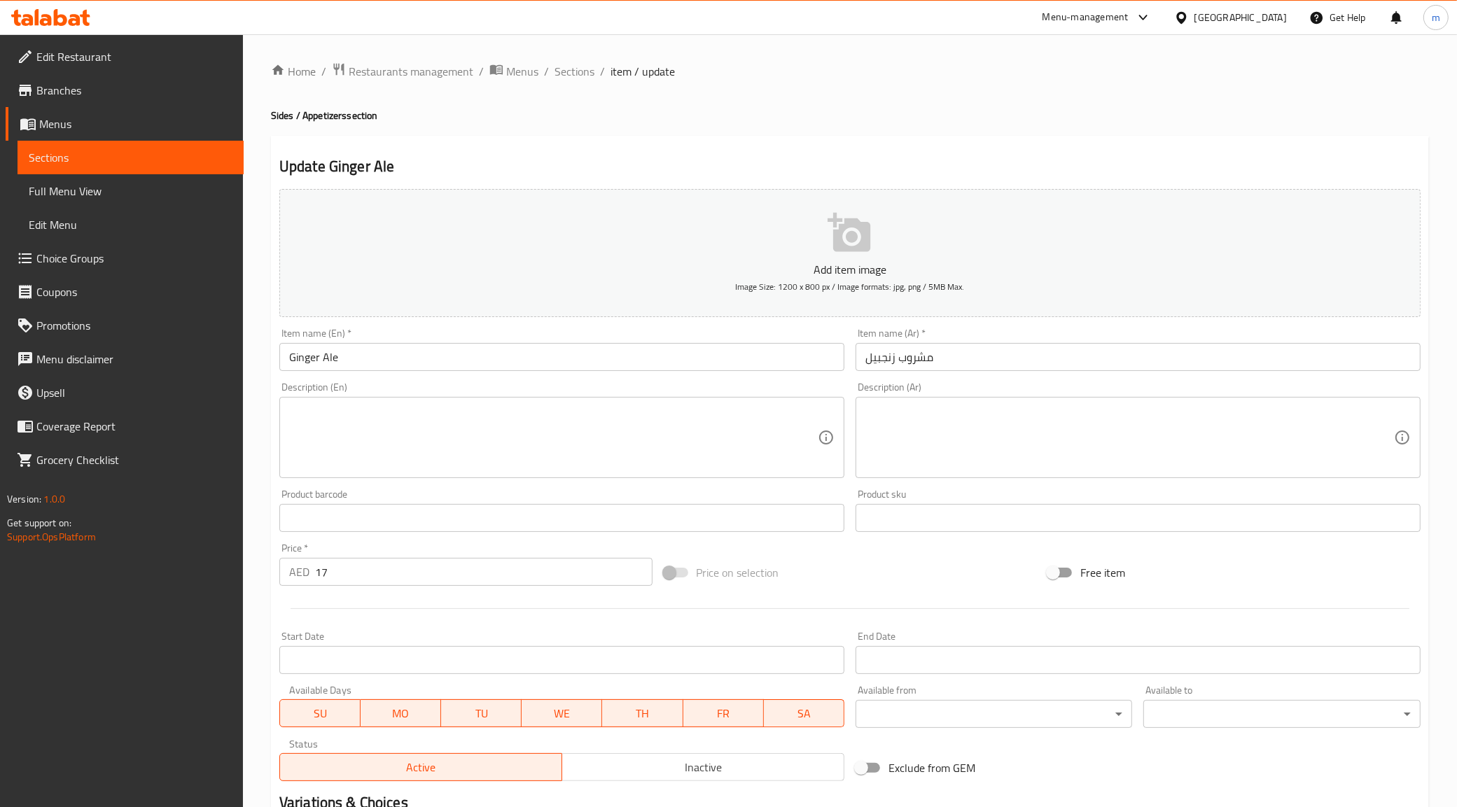
click at [958, 363] on input "مشروب زنجبيل" at bounding box center [1138, 357] width 565 height 28
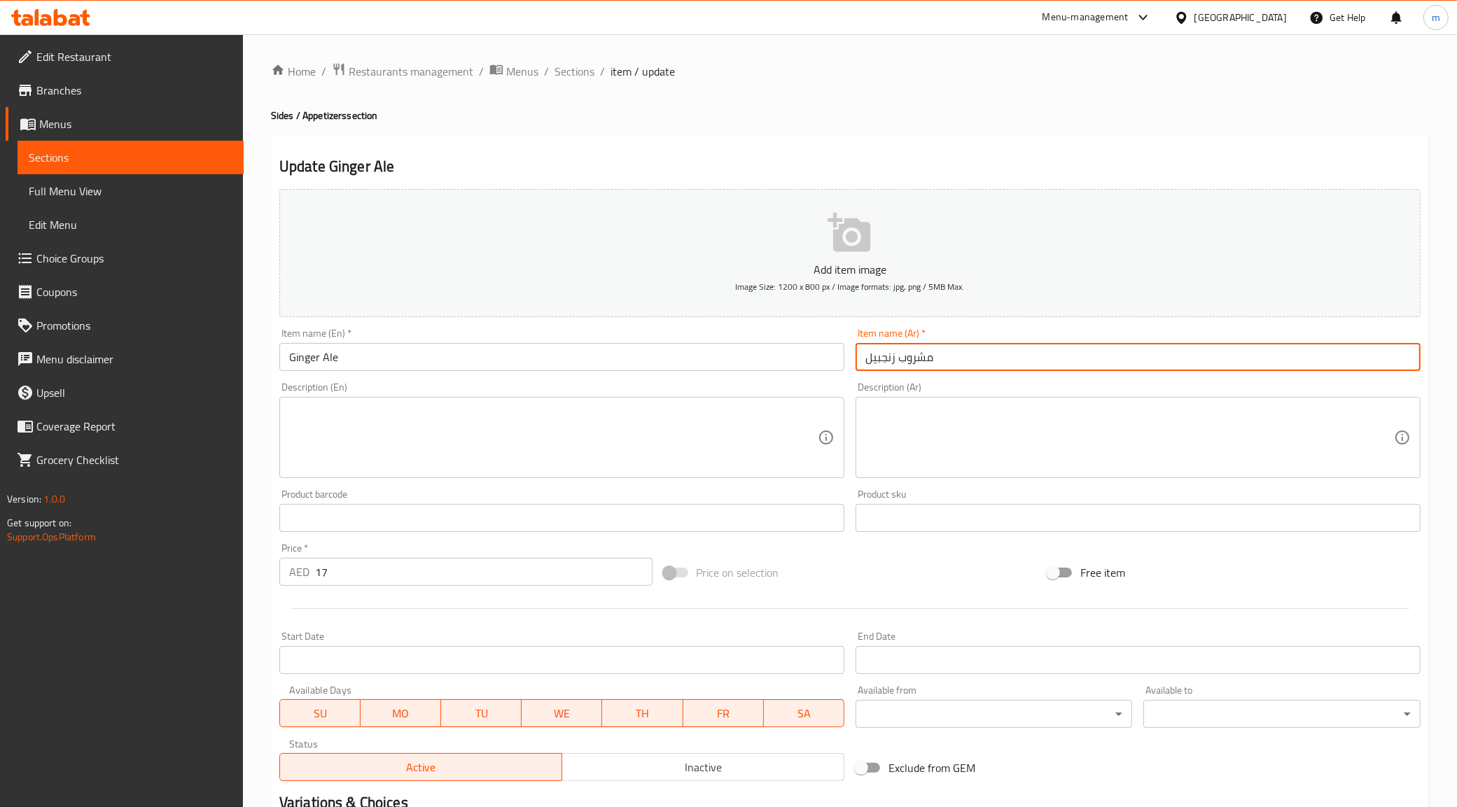
click at [958, 363] on input "مشروب زنجبيل" at bounding box center [1138, 357] width 565 height 28
paste input "جنجر أ"
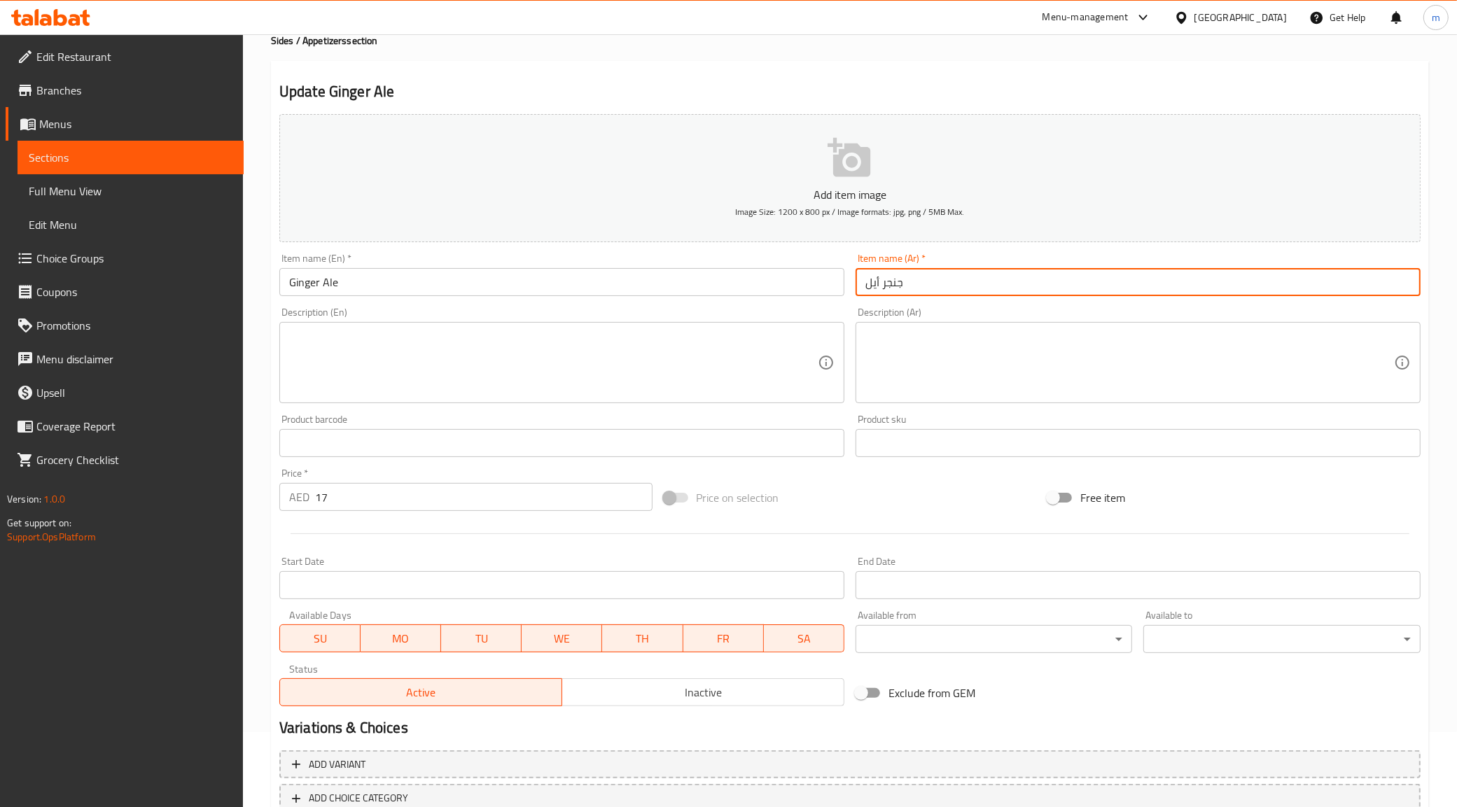
scroll to position [168, 0]
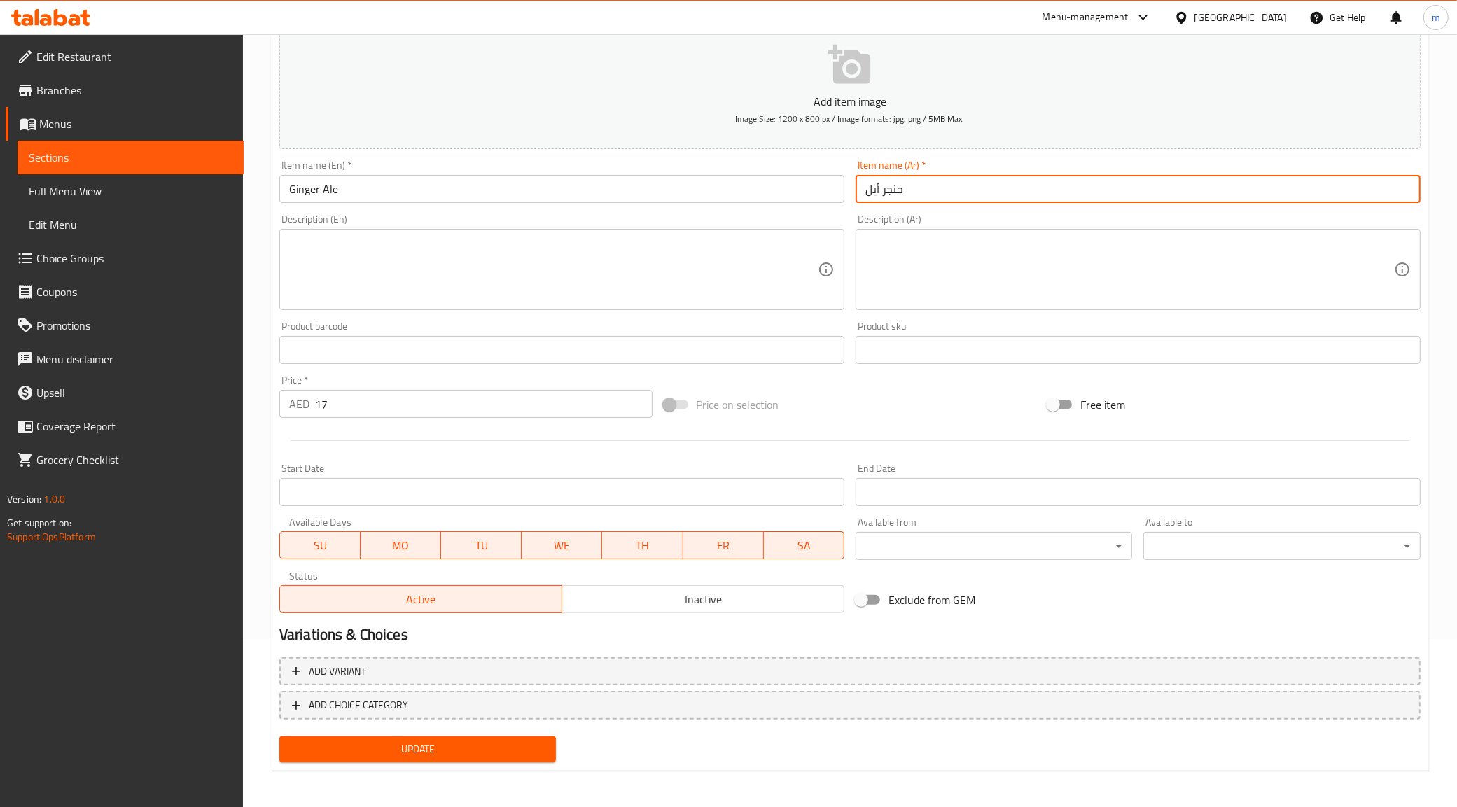
type input "جنجر أيل"
drag, startPoint x: 447, startPoint y: 751, endPoint x: 438, endPoint y: 743, distance: 11.4
click at [446, 751] on span "Update" at bounding box center [418, 750] width 255 height 18
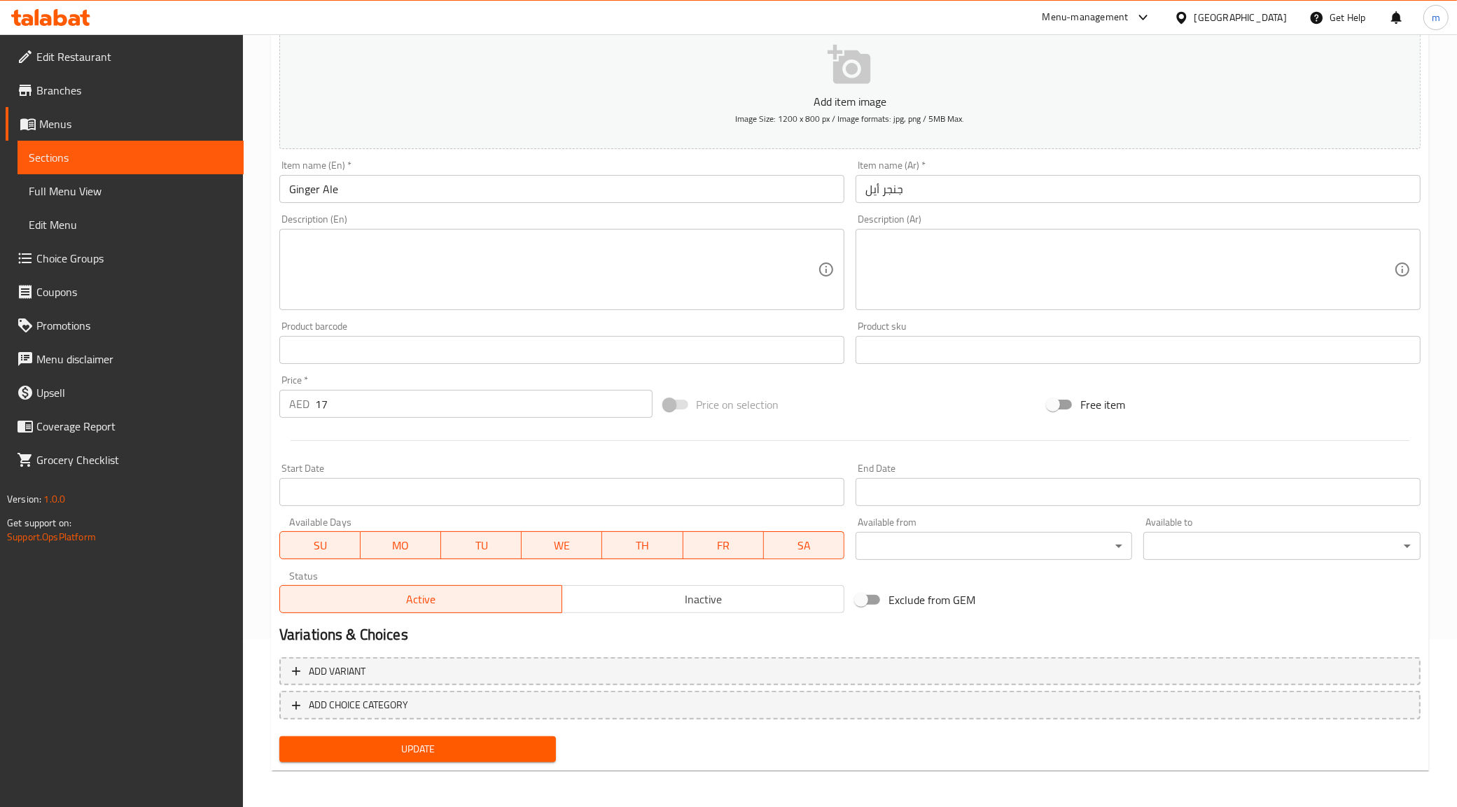
click at [92, 162] on span "Sections" at bounding box center [131, 157] width 204 height 17
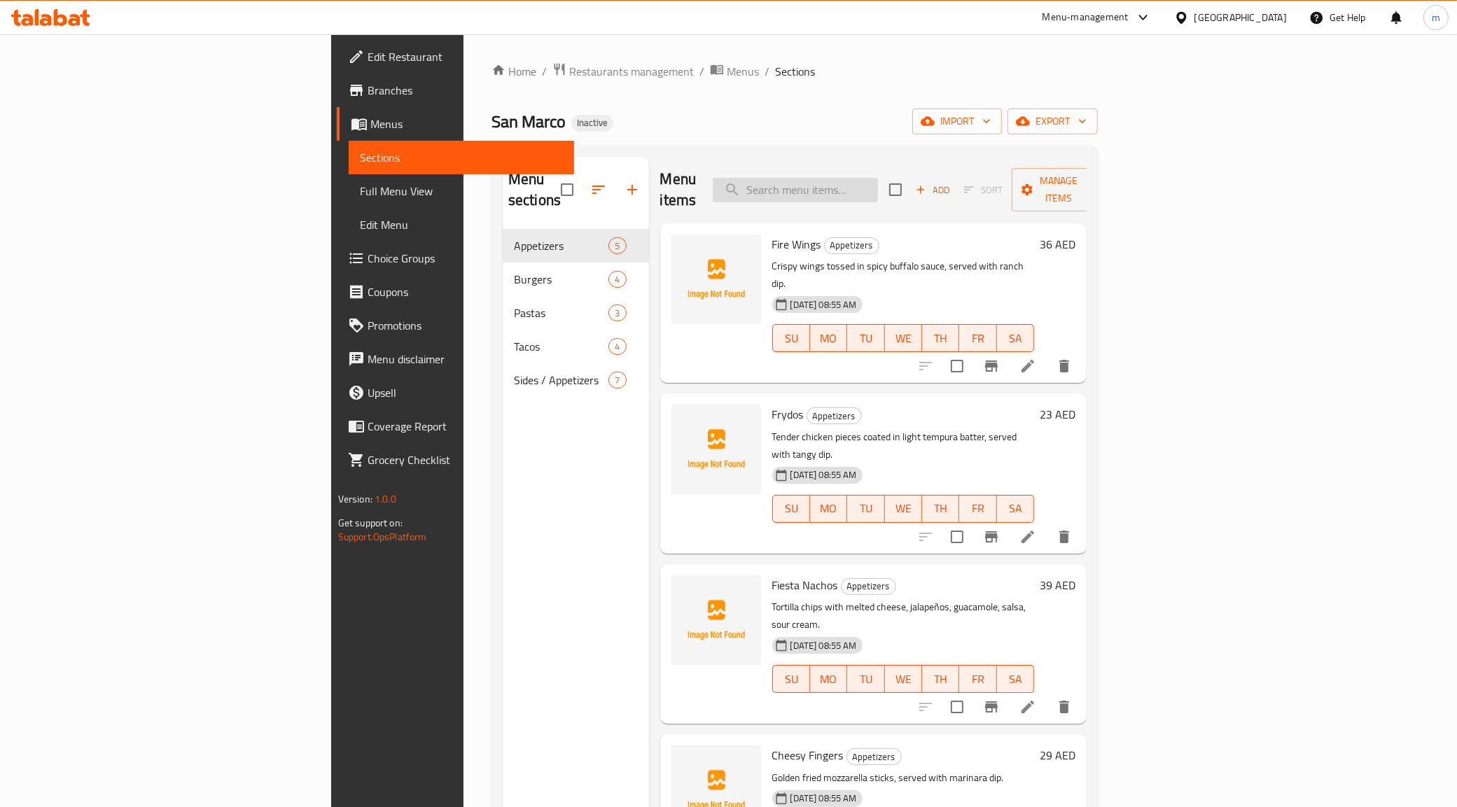
click at [878, 187] on input "search" at bounding box center [795, 190] width 165 height 25
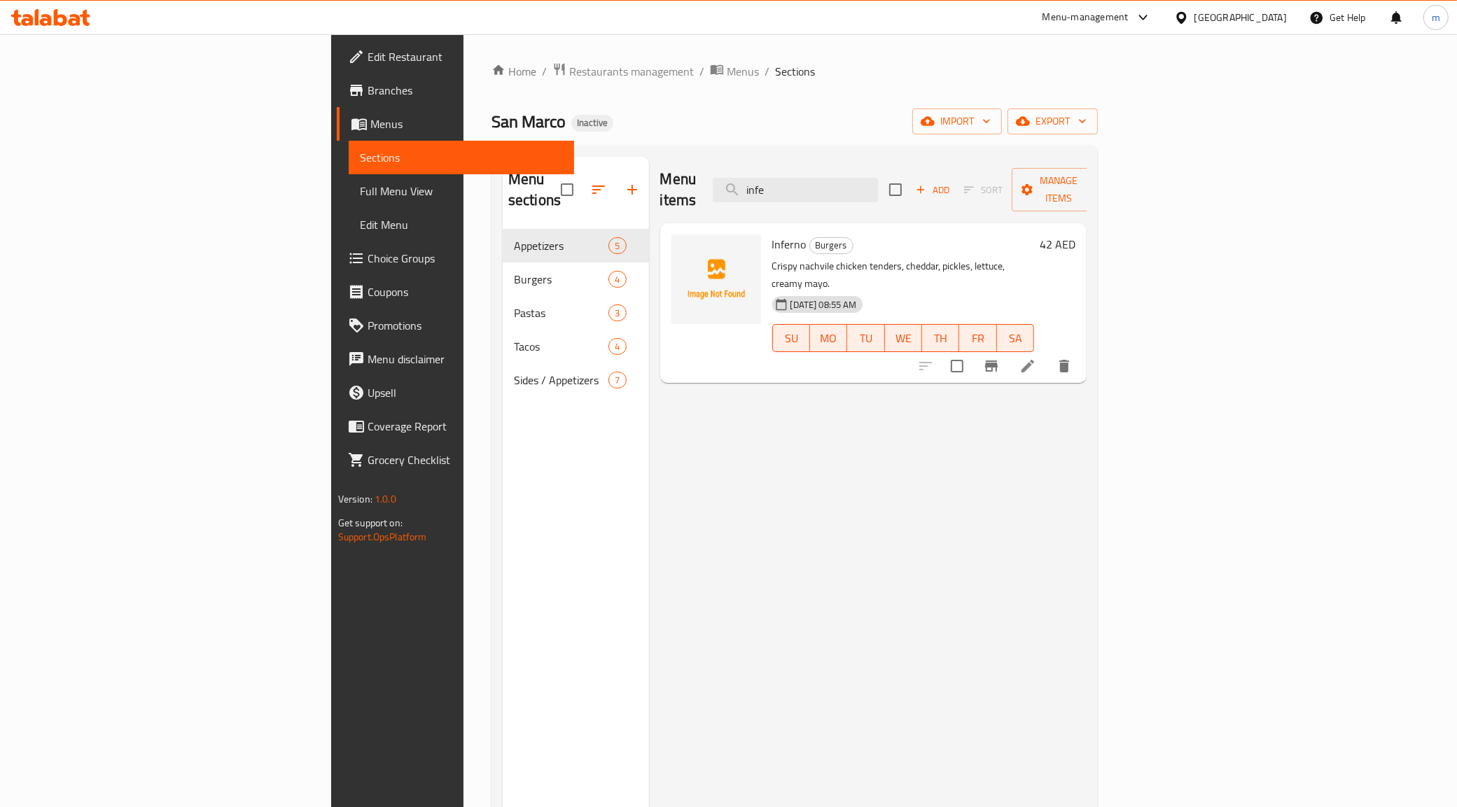
type input "infe"
click at [1036, 358] on icon at bounding box center [1027, 366] width 17 height 17
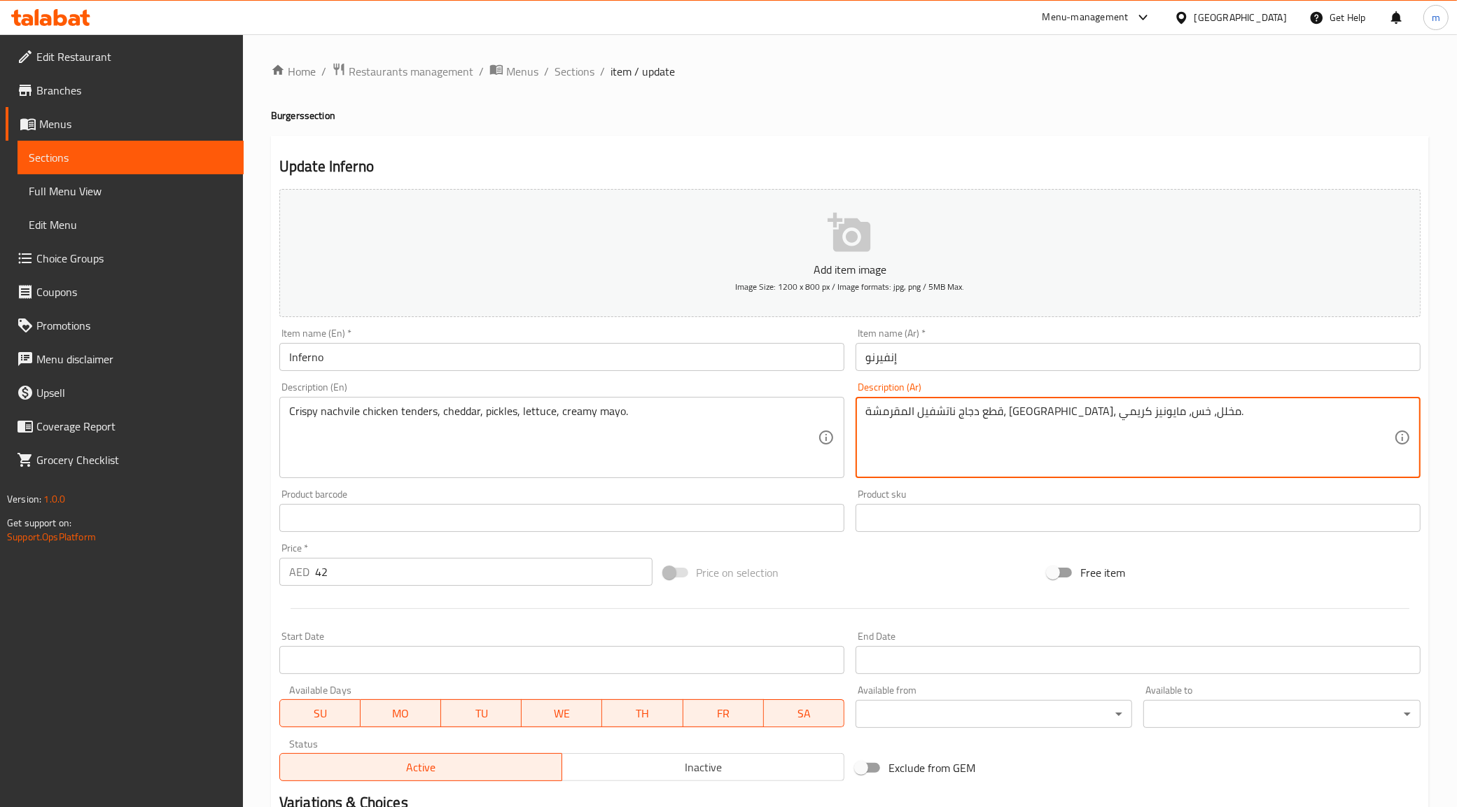
drag, startPoint x: 1133, startPoint y: 410, endPoint x: 1154, endPoint y: 425, distance: 25.6
click at [1023, 411] on textarea "دجاج ناتشفيل المقرمشة، [GEOGRAPHIC_DATA]، مخلل، خس، [PERSON_NAME]." at bounding box center [1129, 438] width 529 height 67
click at [1171, 413] on textarea "دجاج ناتشفيل المقرمشة [GEOGRAPHIC_DATA]، [GEOGRAPHIC_DATA]، مخلل، خس، مايونيز ك…" at bounding box center [1129, 438] width 529 height 67
type textarea "دجاج ناتشفيل المقرمشة [GEOGRAPHIC_DATA]، [GEOGRAPHIC_DATA]، مخلل، خس، مايونيز ك…"
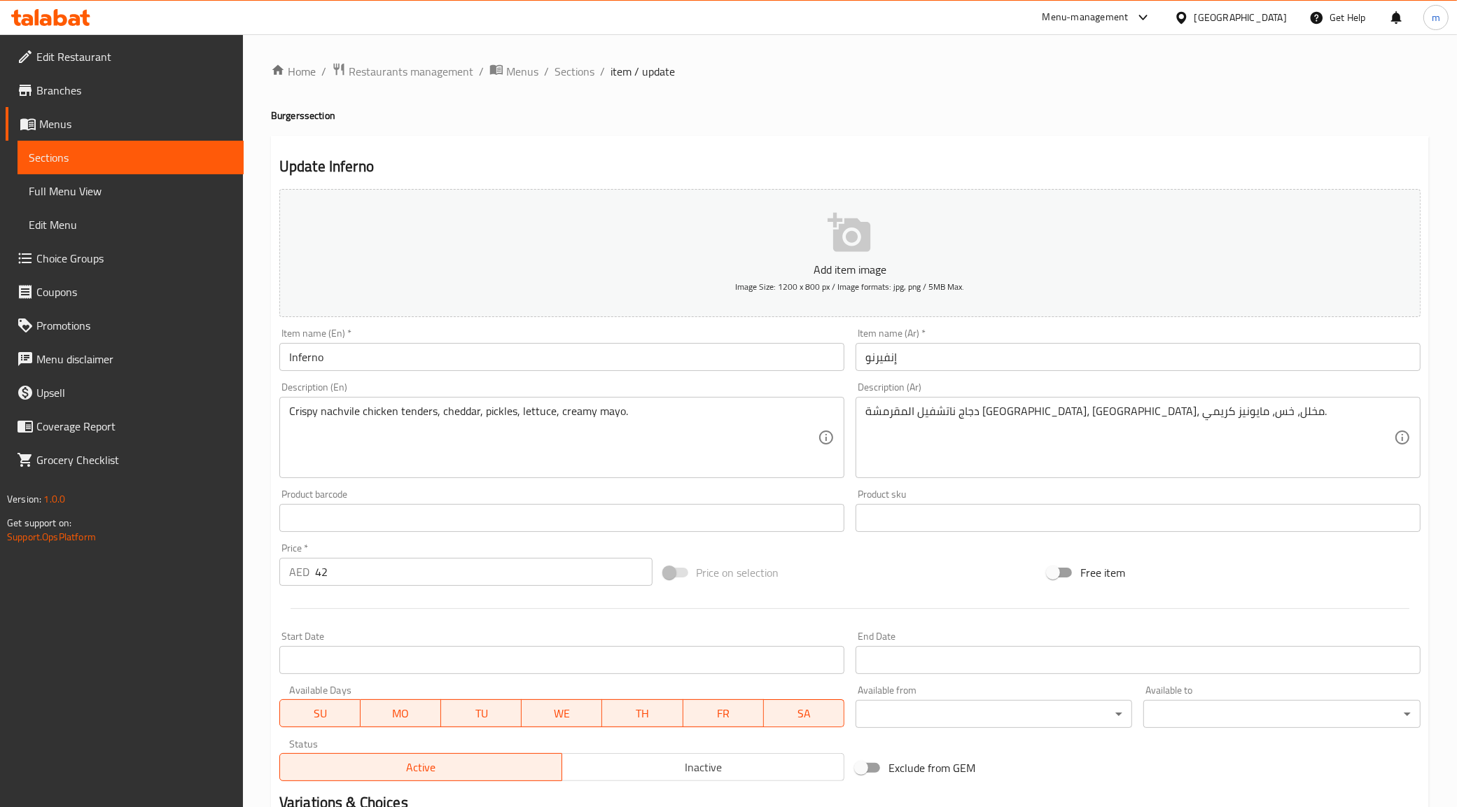
click at [1429, 307] on div "Home / Restaurants management / Menus / Sections / item / update Burgers sectio…" at bounding box center [850, 506] width 1214 height 944
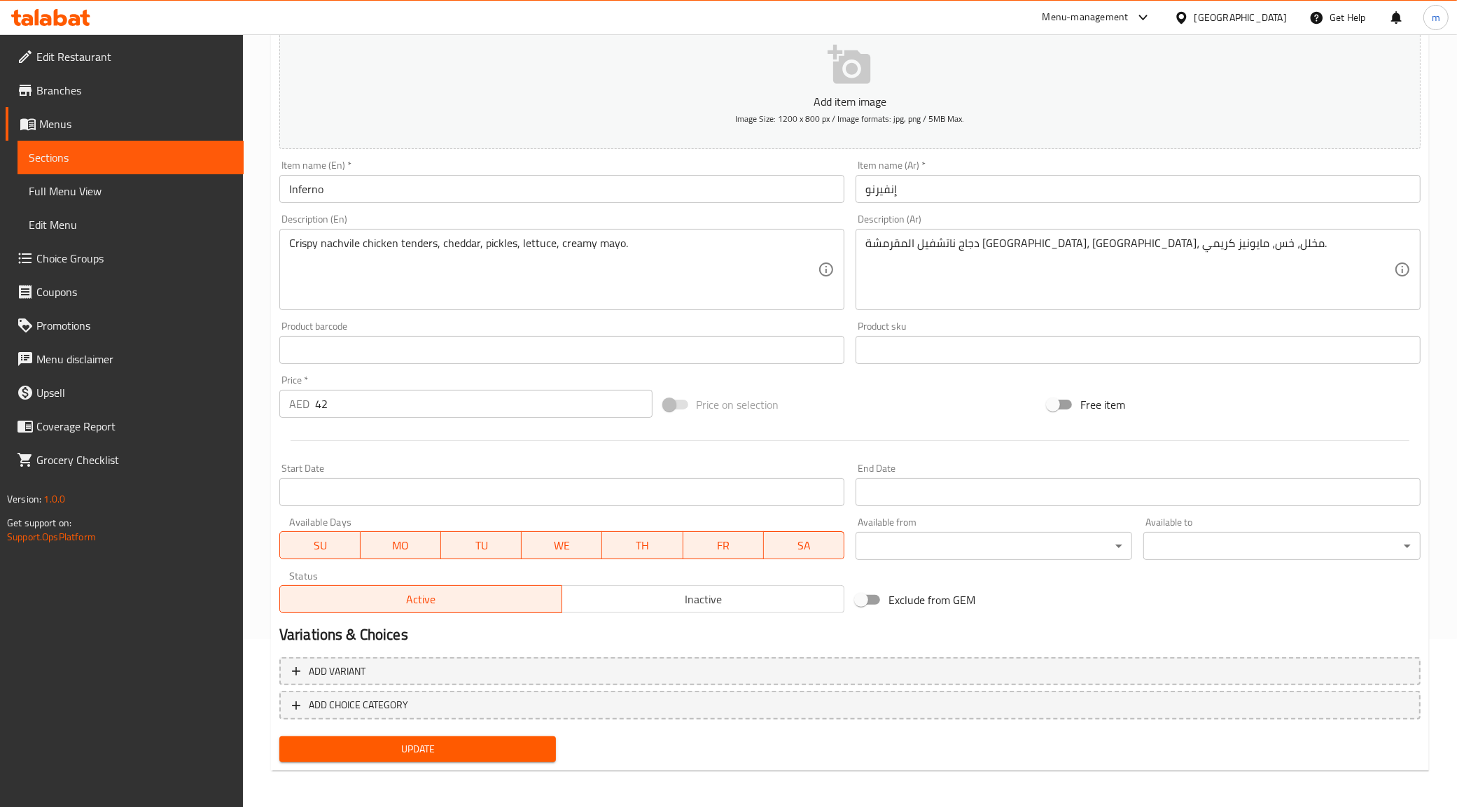
click at [452, 741] on span "Update" at bounding box center [418, 750] width 255 height 18
click at [130, 189] on span "Full Menu View" at bounding box center [131, 191] width 204 height 17
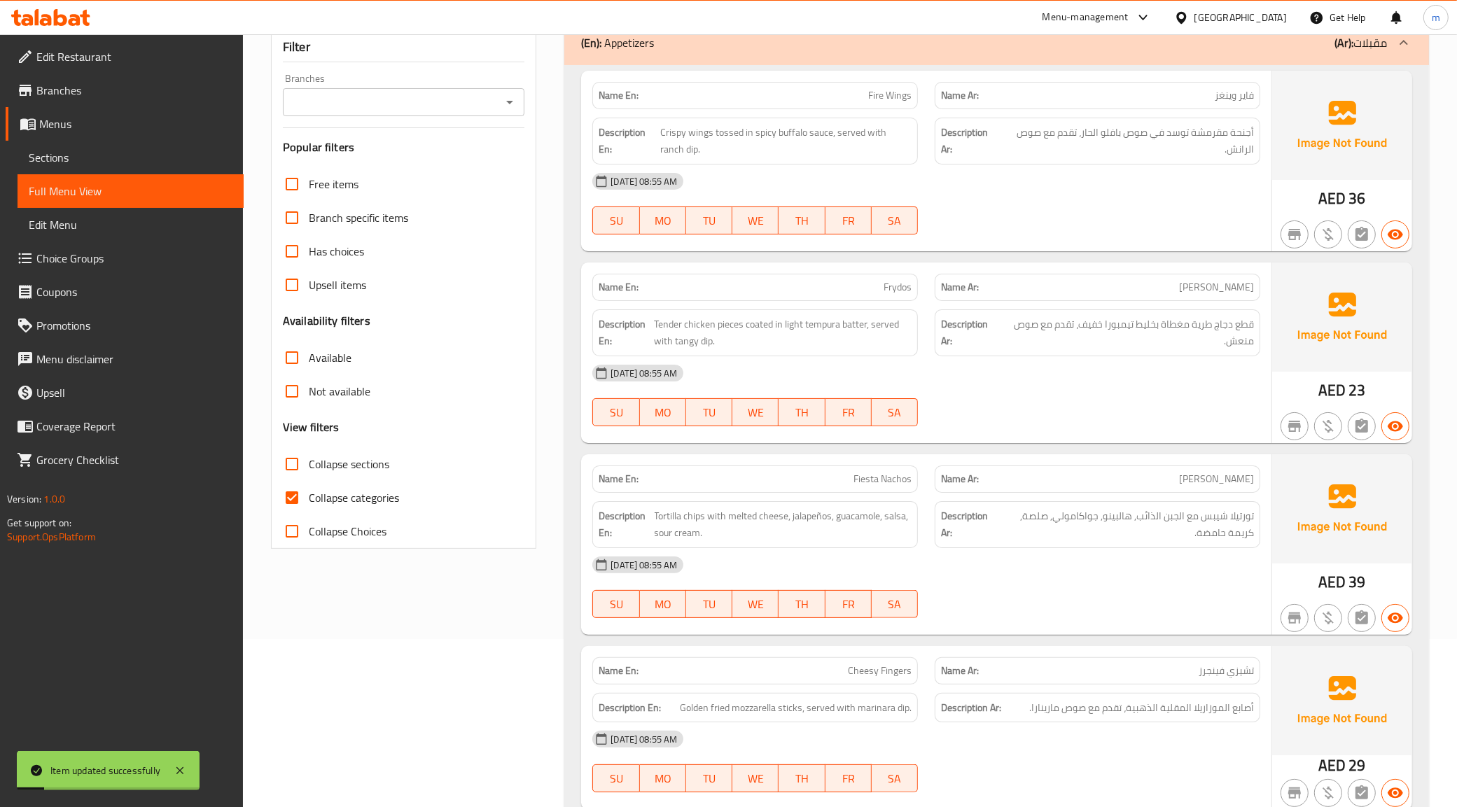
click at [326, 501] on span "Collapse categories" at bounding box center [354, 497] width 90 height 17
click at [309, 501] on input "Collapse categories" at bounding box center [292, 498] width 34 height 34
checkbox input "false"
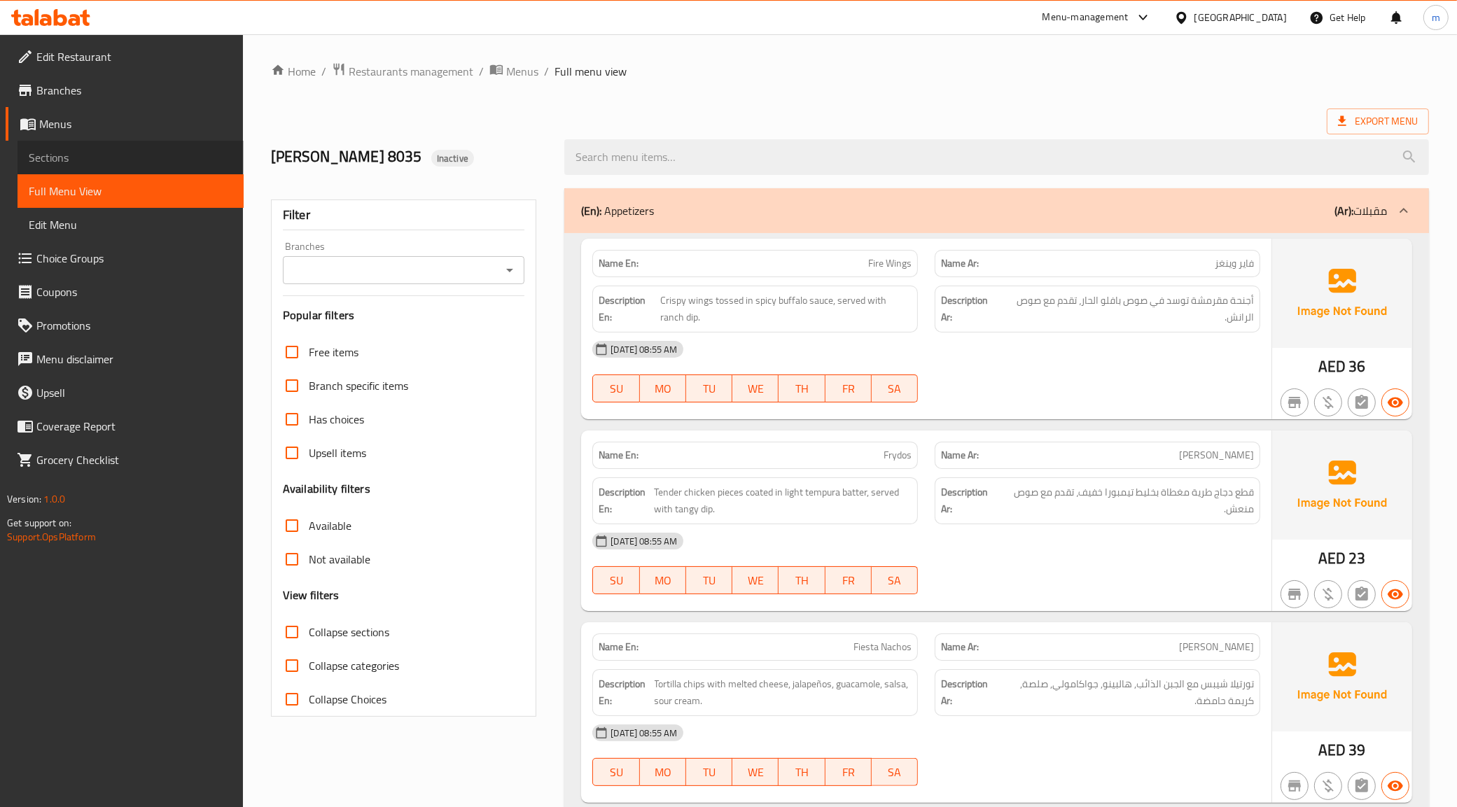
click at [130, 148] on link "Sections" at bounding box center [131, 158] width 226 height 34
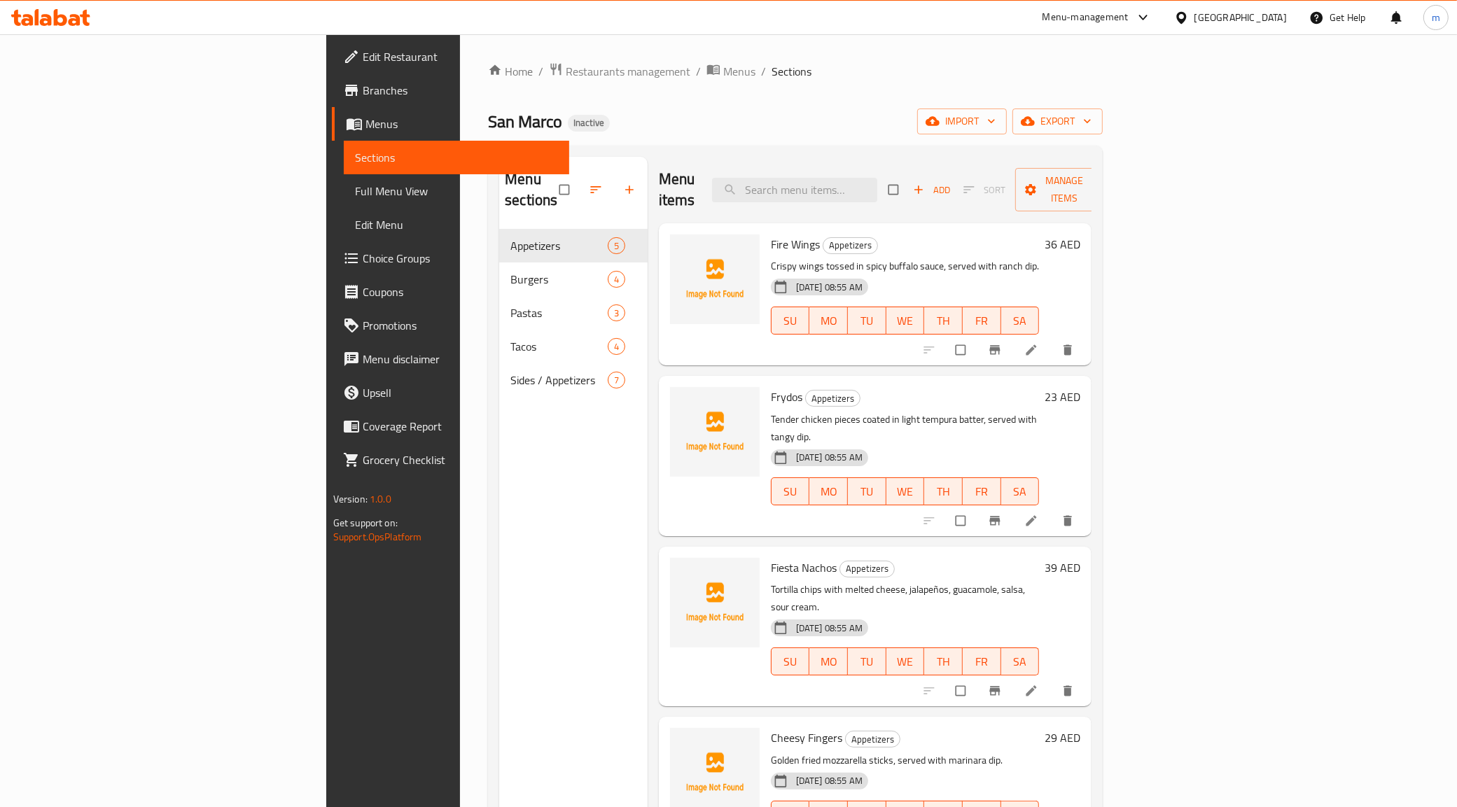
drag, startPoint x: 68, startPoint y: 190, endPoint x: 298, endPoint y: 4, distance: 295.7
click at [355, 190] on span "Full Menu View" at bounding box center [457, 191] width 204 height 17
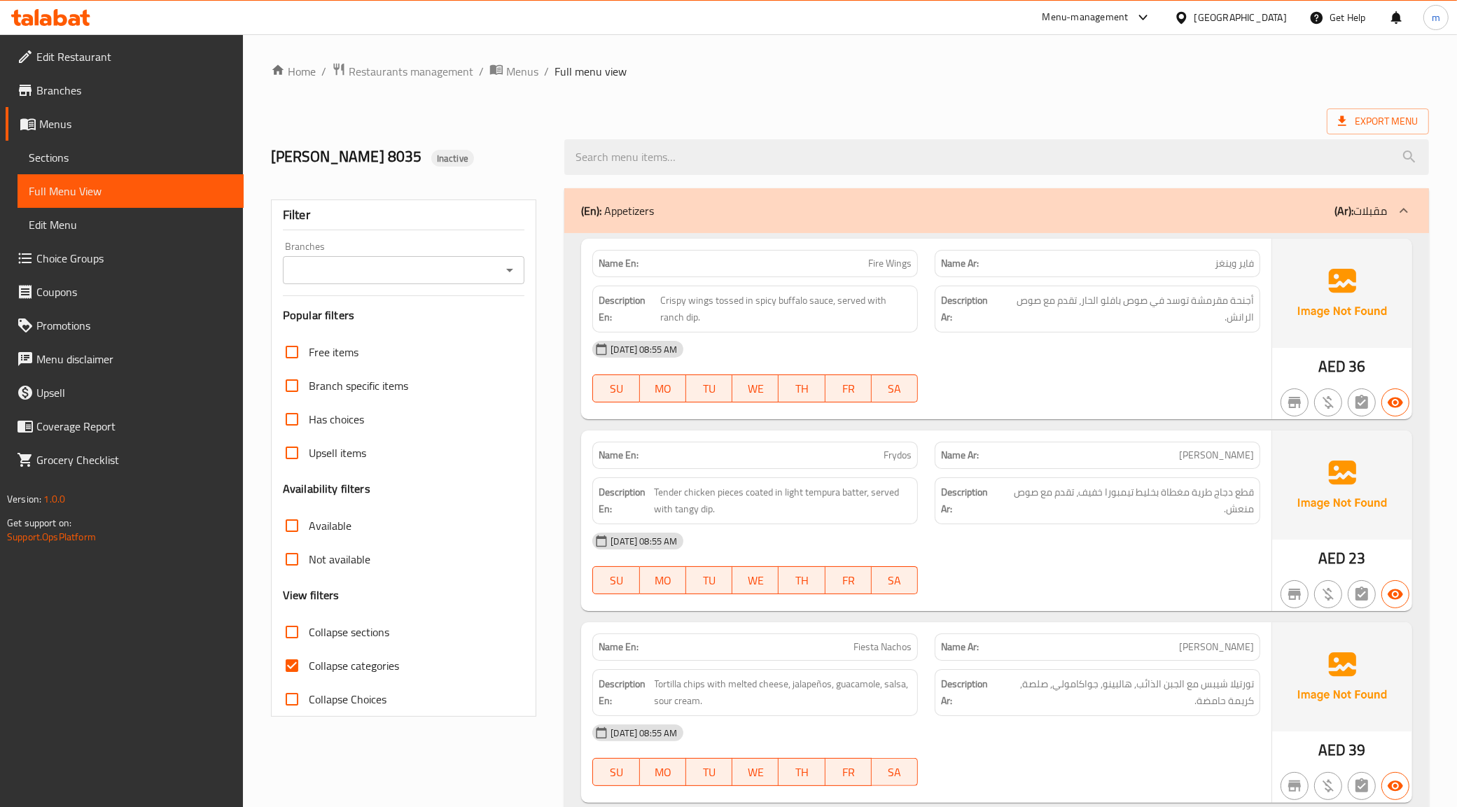
click at [335, 673] on span "Collapse categories" at bounding box center [354, 665] width 90 height 17
click at [309, 673] on input "Collapse categories" at bounding box center [292, 666] width 34 height 34
checkbox input "false"
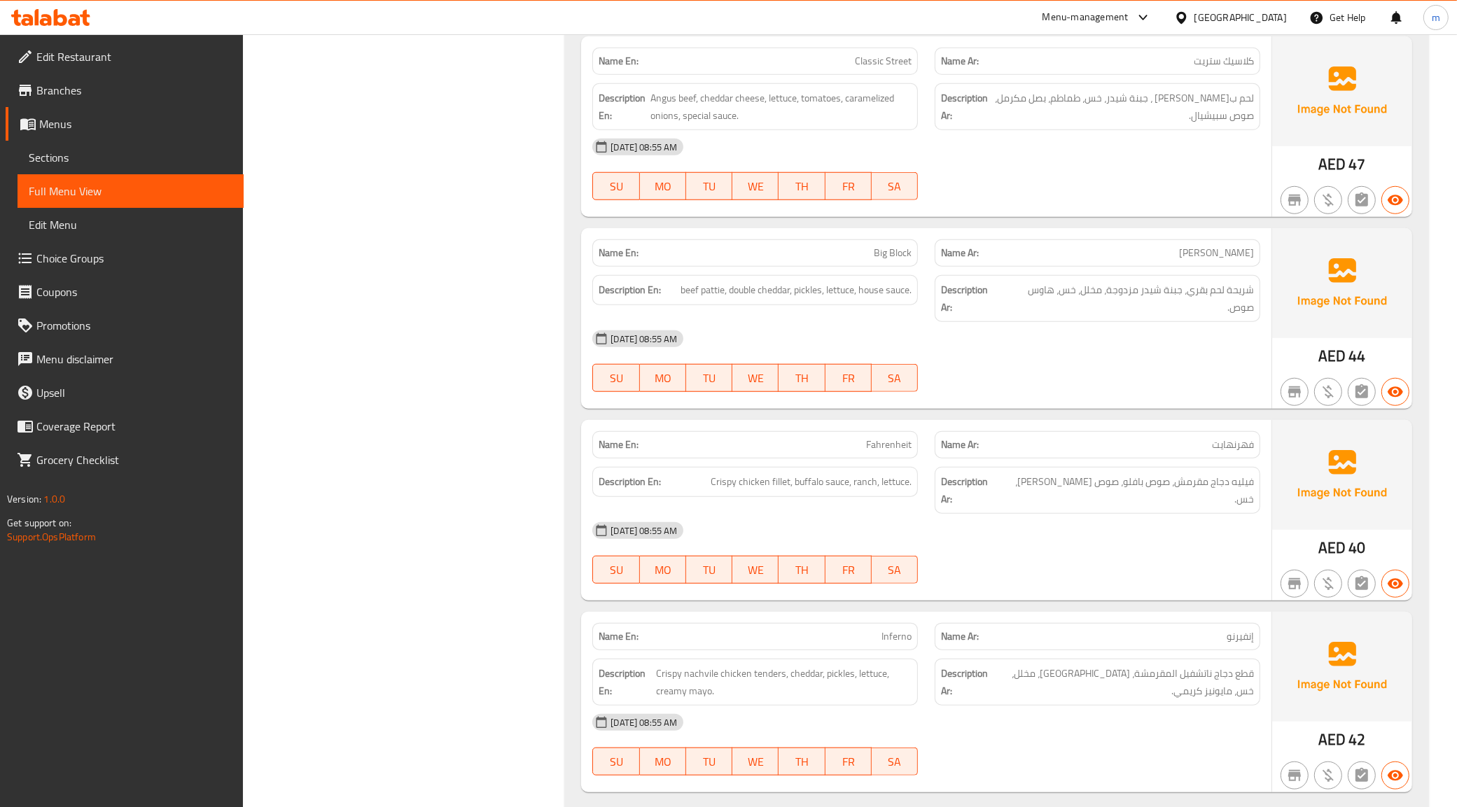
scroll to position [1225, 0]
click at [872, 441] on span "Fahrenheit" at bounding box center [889, 442] width 46 height 15
copy span "Fahrenheit"
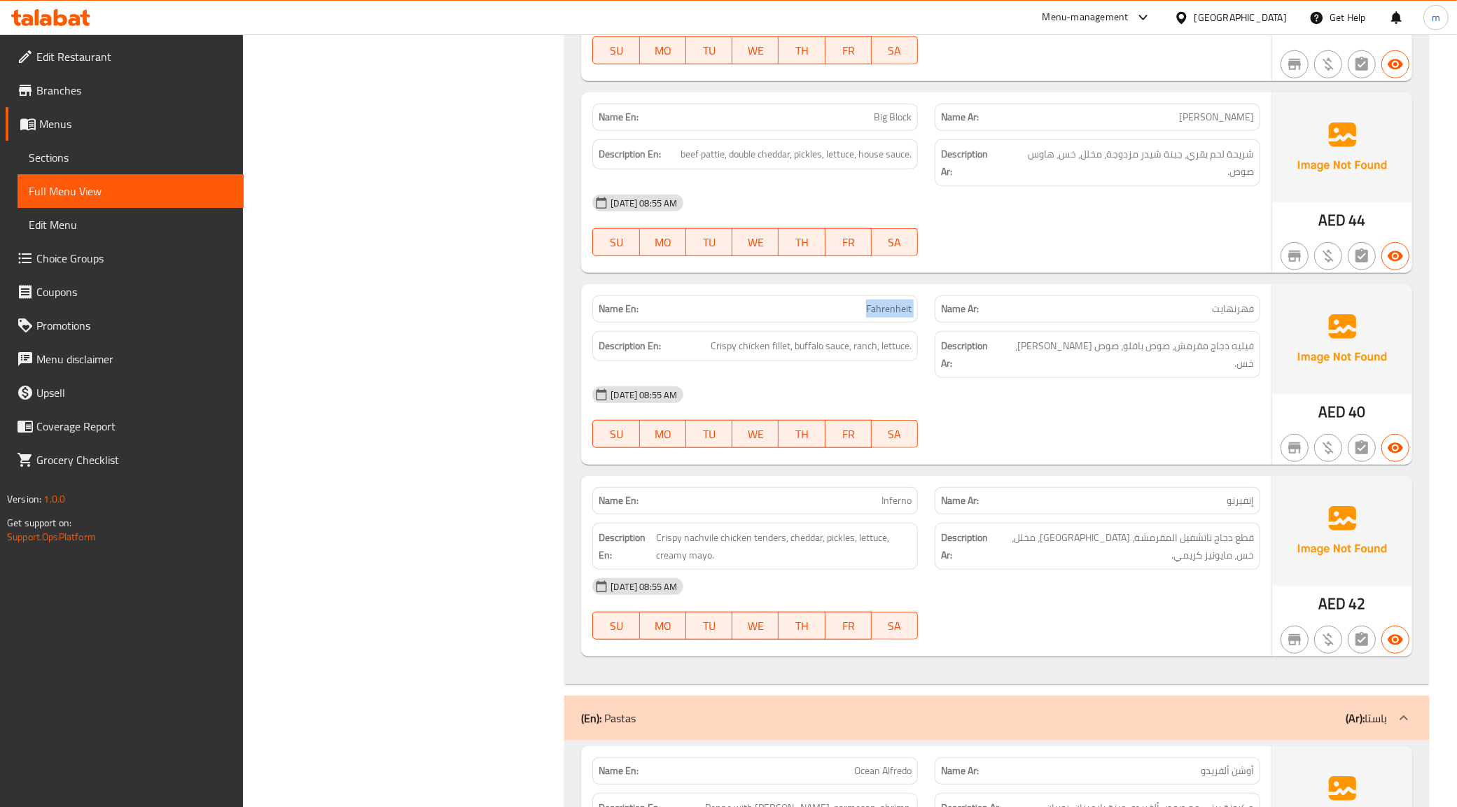
scroll to position [1400, 0]
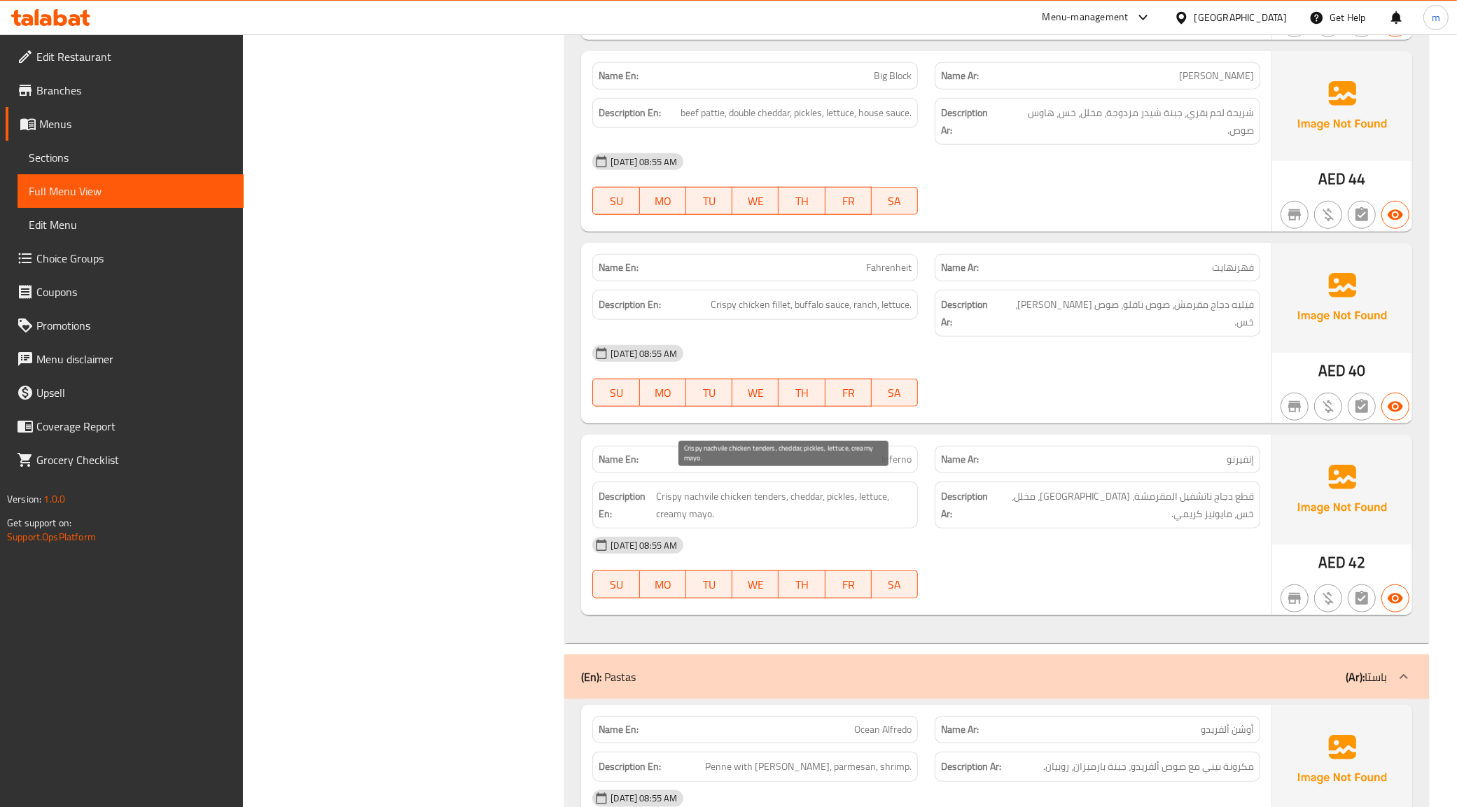
click at [779, 488] on span "Crispy nachvile chicken tenders, cheddar, pickles, lettuce, creamy mayo." at bounding box center [784, 505] width 256 height 34
drag, startPoint x: 781, startPoint y: 487, endPoint x: 755, endPoint y: 491, distance: 26.2
click at [755, 491] on span "Crispy nachvile chicken tenders, cheddar, pickles, lettuce, creamy mayo." at bounding box center [784, 505] width 256 height 34
click at [753, 488] on span "Crispy nachvile chicken tenders, cheddar, pickles, lettuce, creamy mayo." at bounding box center [784, 505] width 256 height 34
drag, startPoint x: 751, startPoint y: 482, endPoint x: 783, endPoint y: 494, distance: 33.7
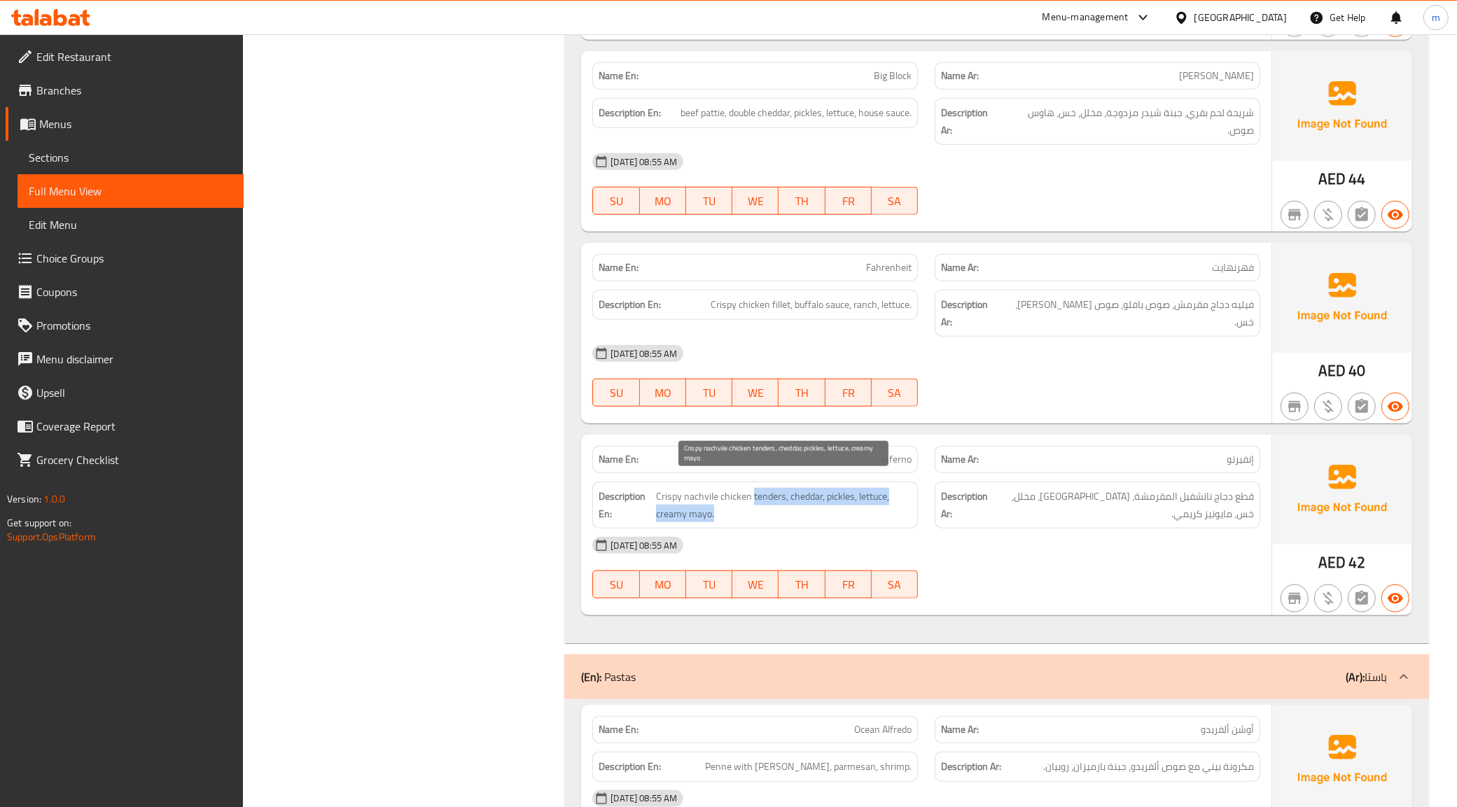
click at [783, 494] on span "Crispy nachvile chicken tenders, cheddar, pickles, lettuce, creamy mayo." at bounding box center [784, 505] width 256 height 34
click at [774, 488] on span "Crispy nachvile chicken tenders, cheddar, pickles, lettuce, creamy mayo." at bounding box center [784, 505] width 256 height 34
drag, startPoint x: 781, startPoint y: 485, endPoint x: 754, endPoint y: 490, distance: 27.7
click at [754, 490] on span "Crispy nachvile chicken tenders, cheddar, pickles, lettuce, creamy mayo." at bounding box center [784, 505] width 256 height 34
click at [748, 488] on span "Crispy nachvile chicken tenders, cheddar, pickles, lettuce, creamy mayo." at bounding box center [784, 505] width 256 height 34
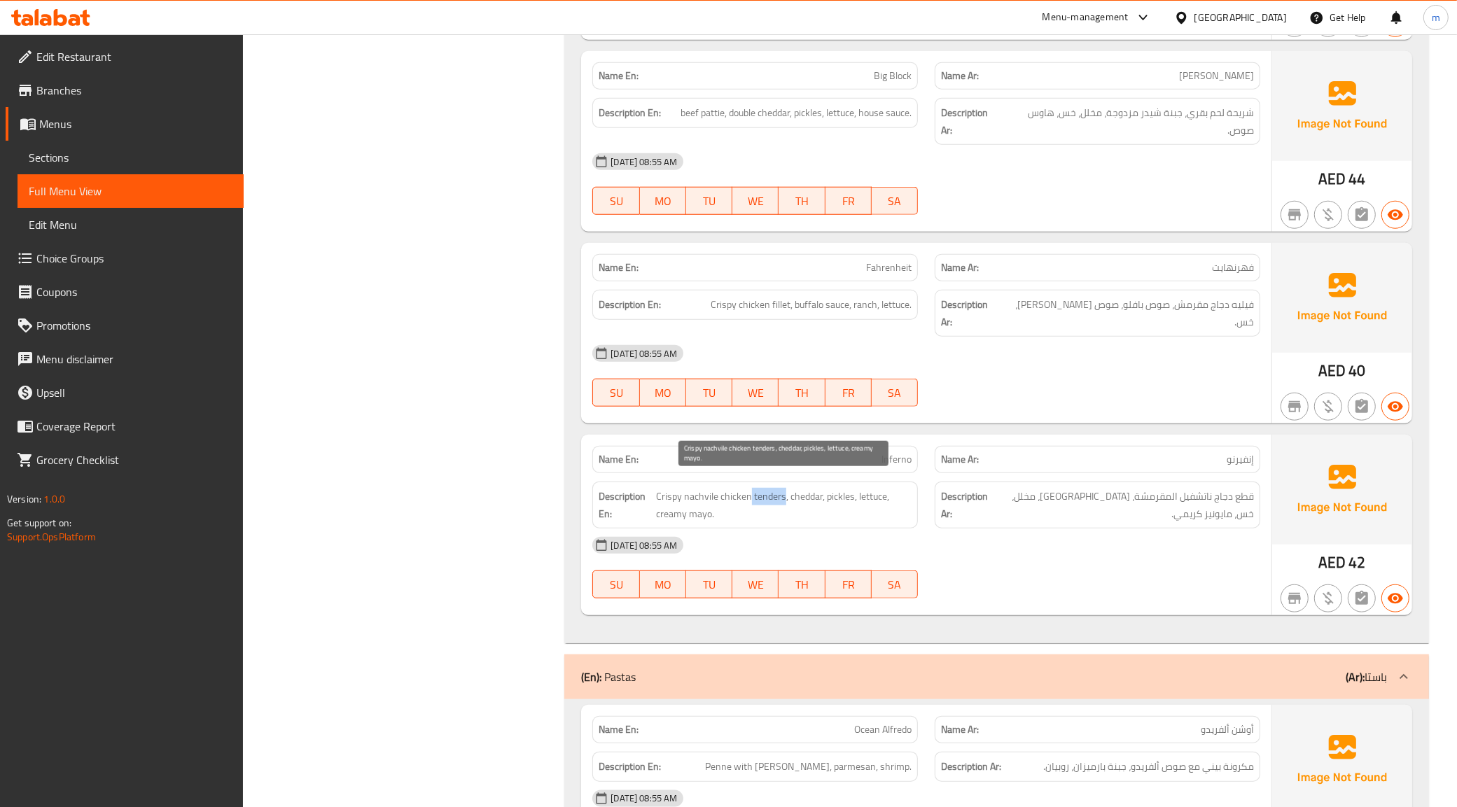
drag, startPoint x: 748, startPoint y: 485, endPoint x: 767, endPoint y: 491, distance: 19.9
click at [767, 491] on span "Crispy nachvile chicken tenders, cheddar, pickles, lettuce, creamy mayo." at bounding box center [784, 505] width 256 height 34
drag, startPoint x: 784, startPoint y: 484, endPoint x: 751, endPoint y: 490, distance: 33.4
click at [751, 490] on span "Crispy nachvile chicken tenders, cheddar, pickles, lettuce, creamy mayo." at bounding box center [784, 505] width 256 height 34
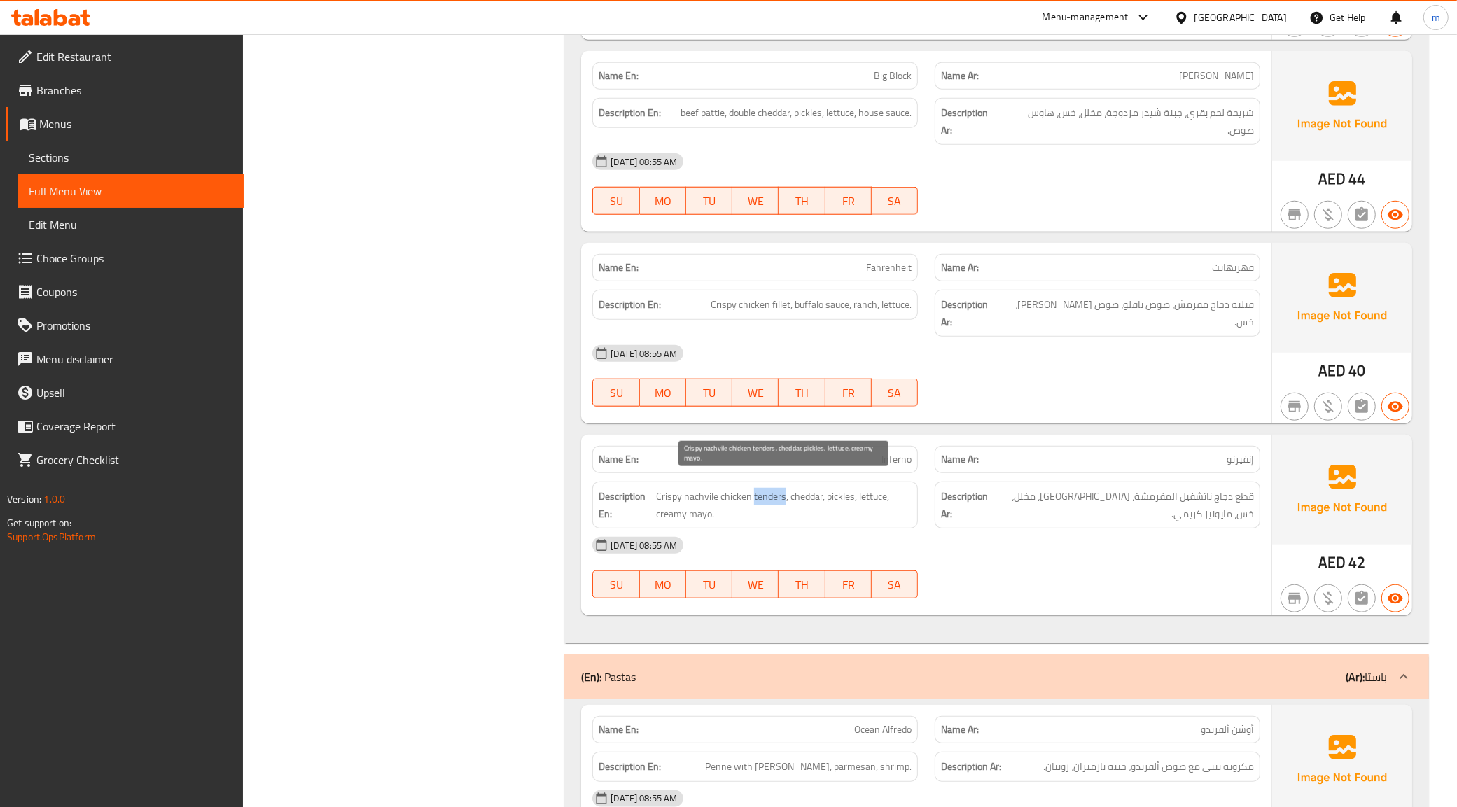
copy span "tenders"
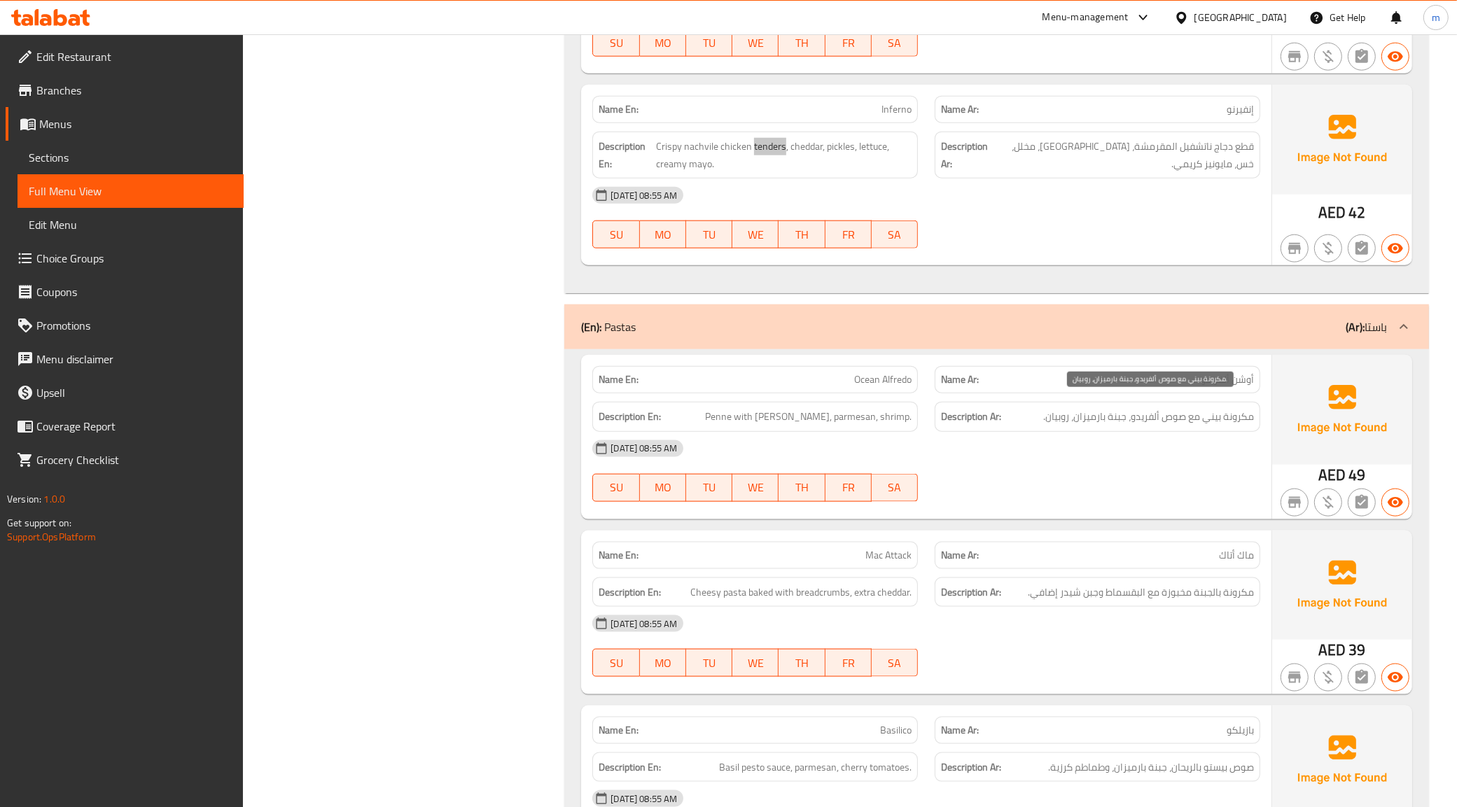
scroll to position [1838, 0]
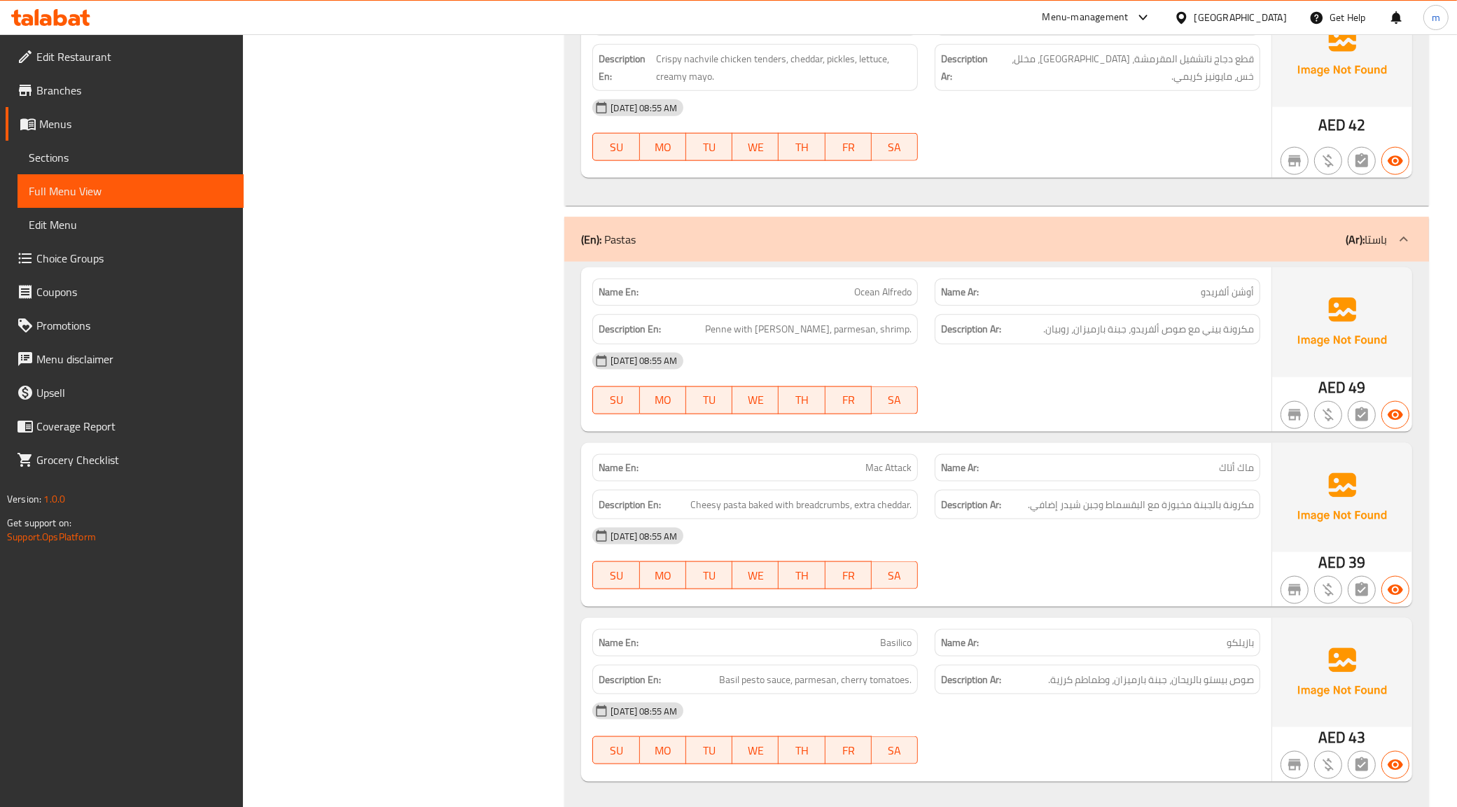
click at [830, 466] on div "Name En: Mac Attack" at bounding box center [755, 467] width 326 height 27
click at [830, 461] on p "Name En: Mac Attack" at bounding box center [755, 468] width 313 height 15
copy span "Mac Attack"
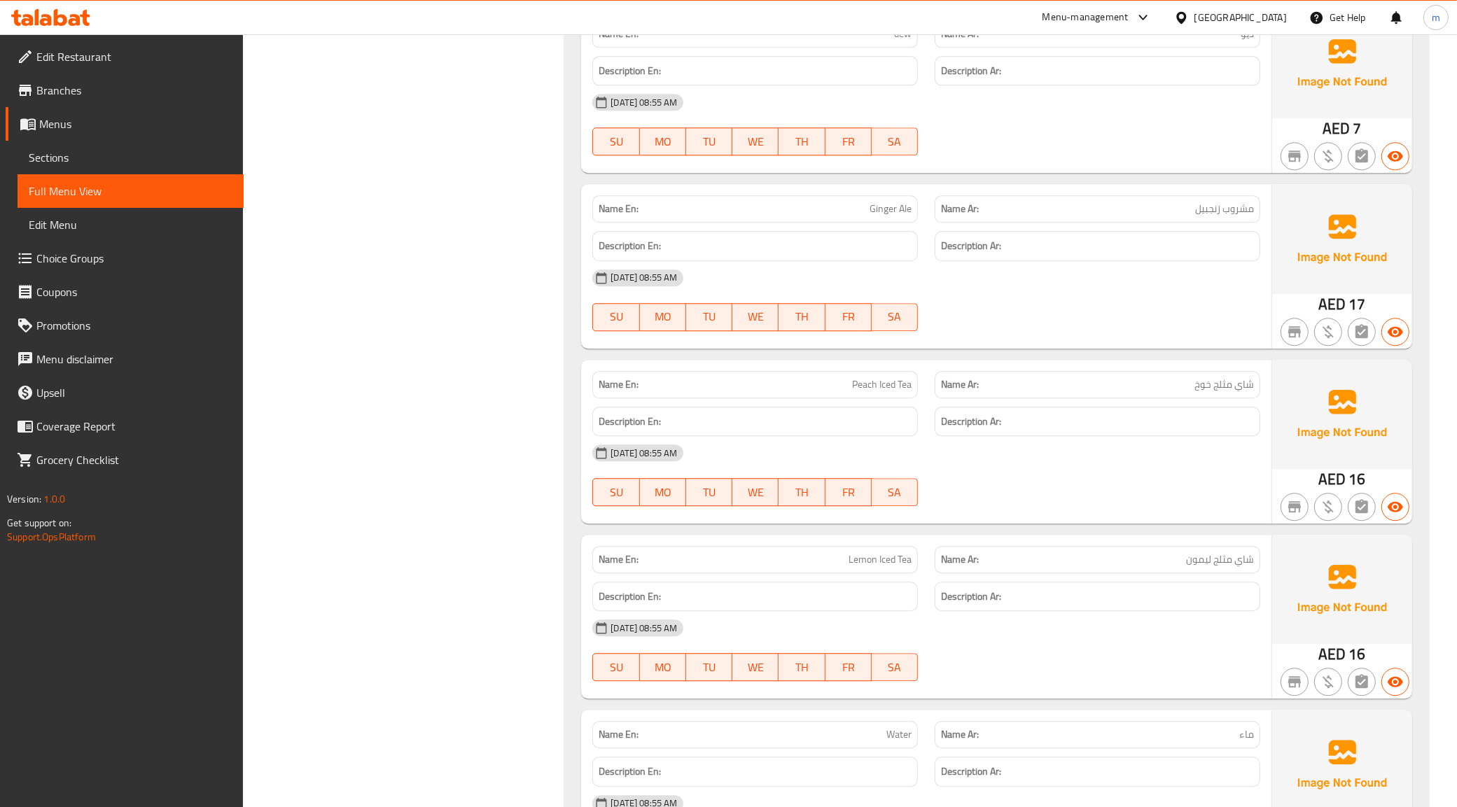
scroll to position [3659, 0]
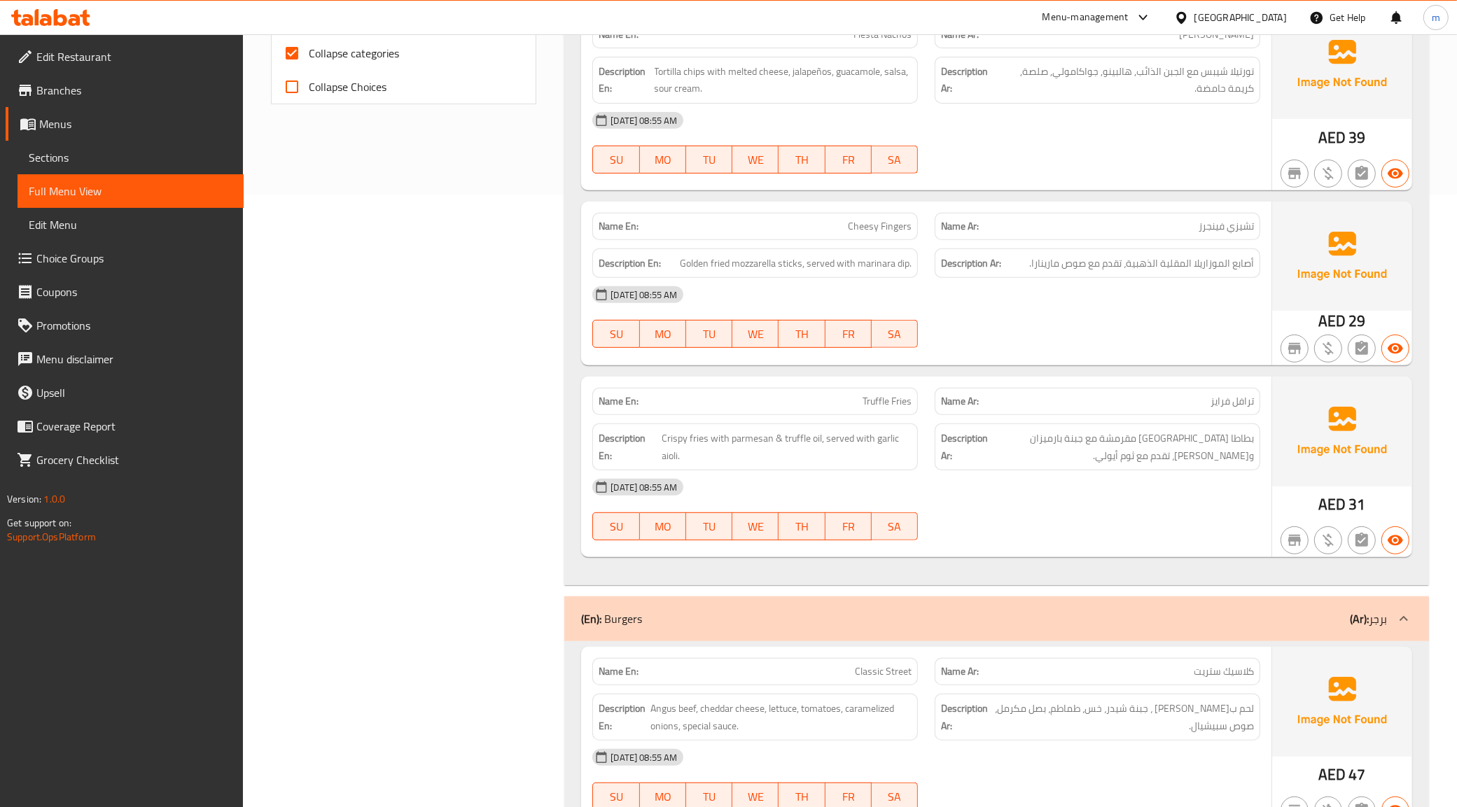
scroll to position [175, 0]
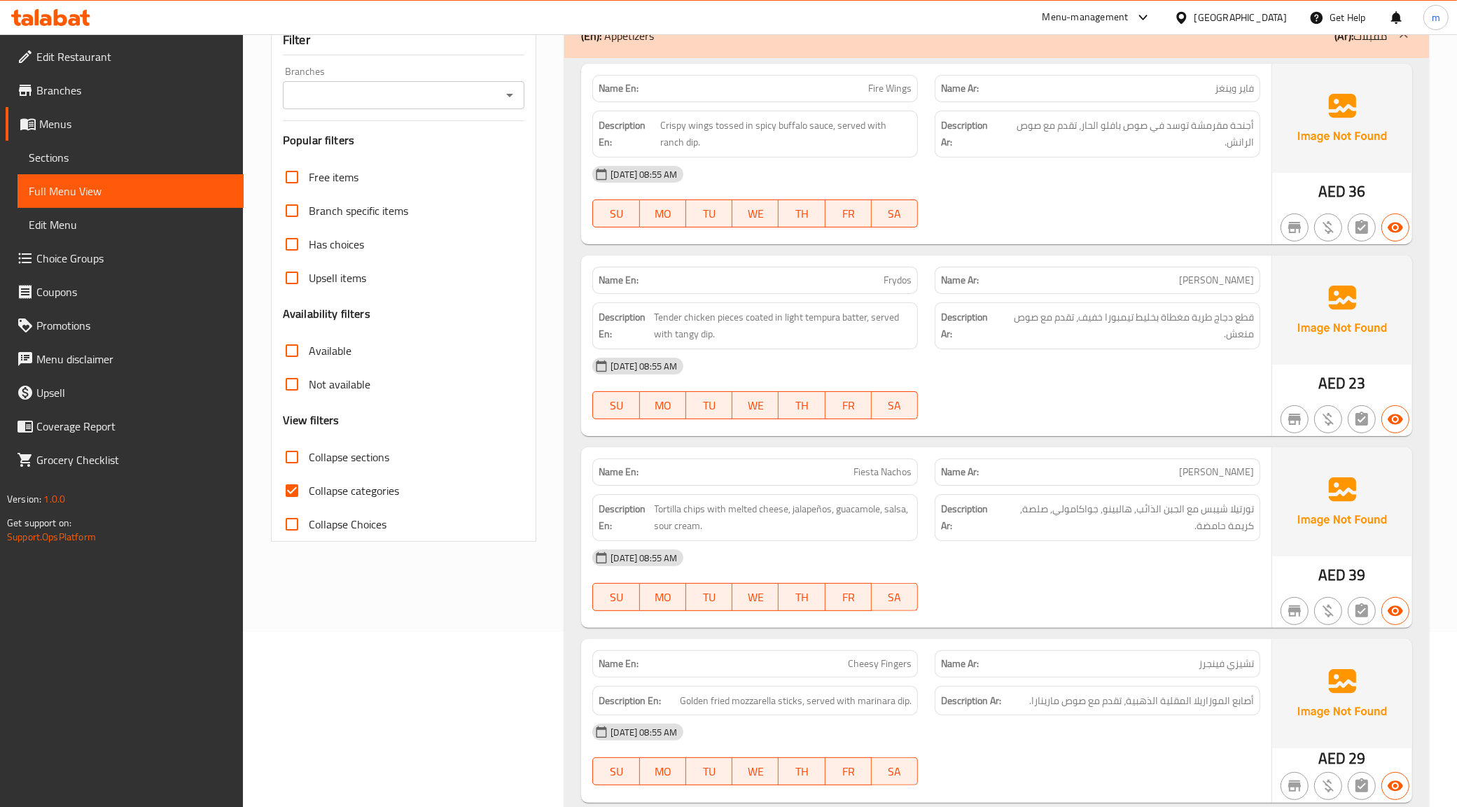
click at [384, 496] on span "Collapse categories" at bounding box center [354, 490] width 90 height 17
click at [309, 496] on input "Collapse categories" at bounding box center [292, 491] width 34 height 34
checkbox input "false"
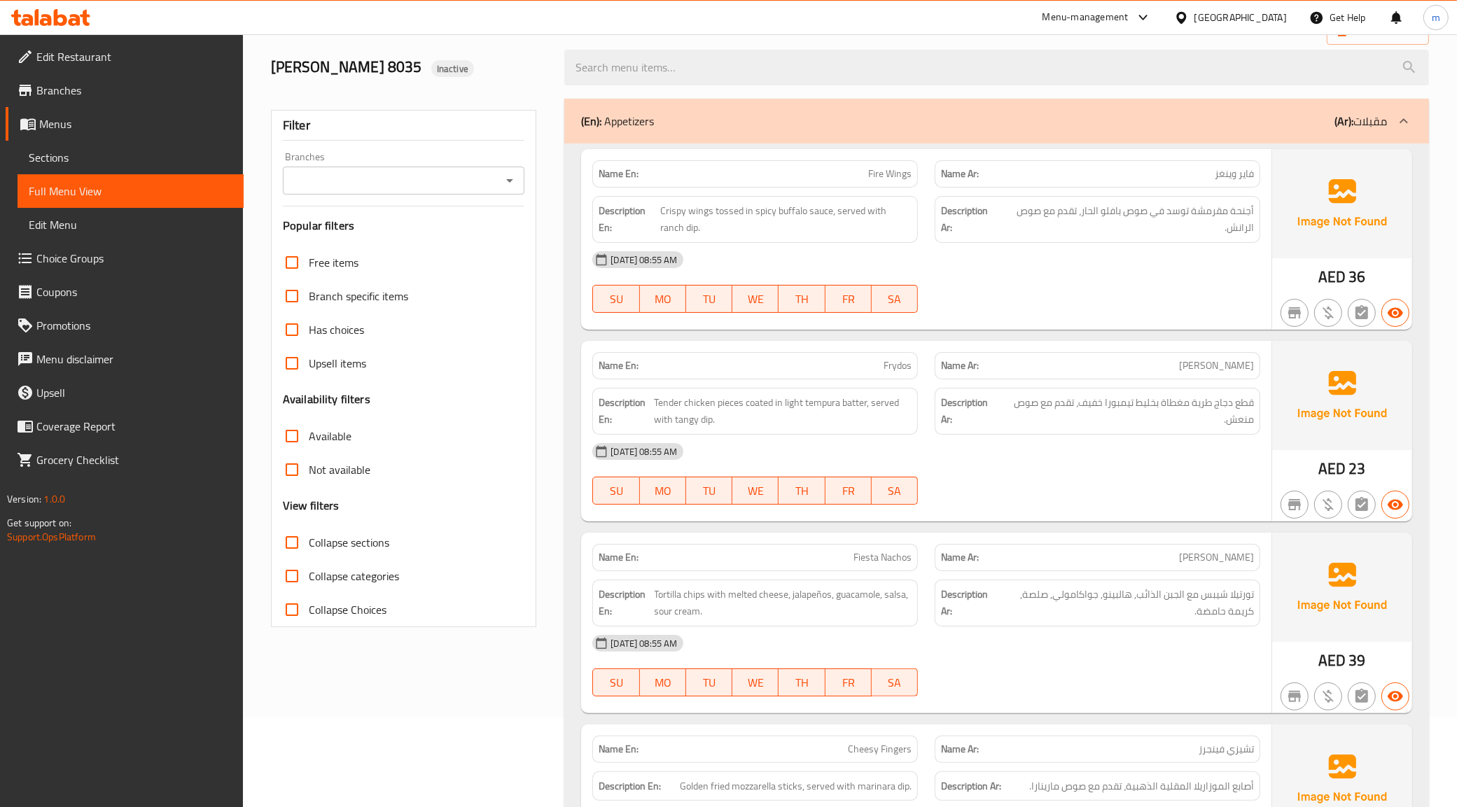
scroll to position [1481, 0]
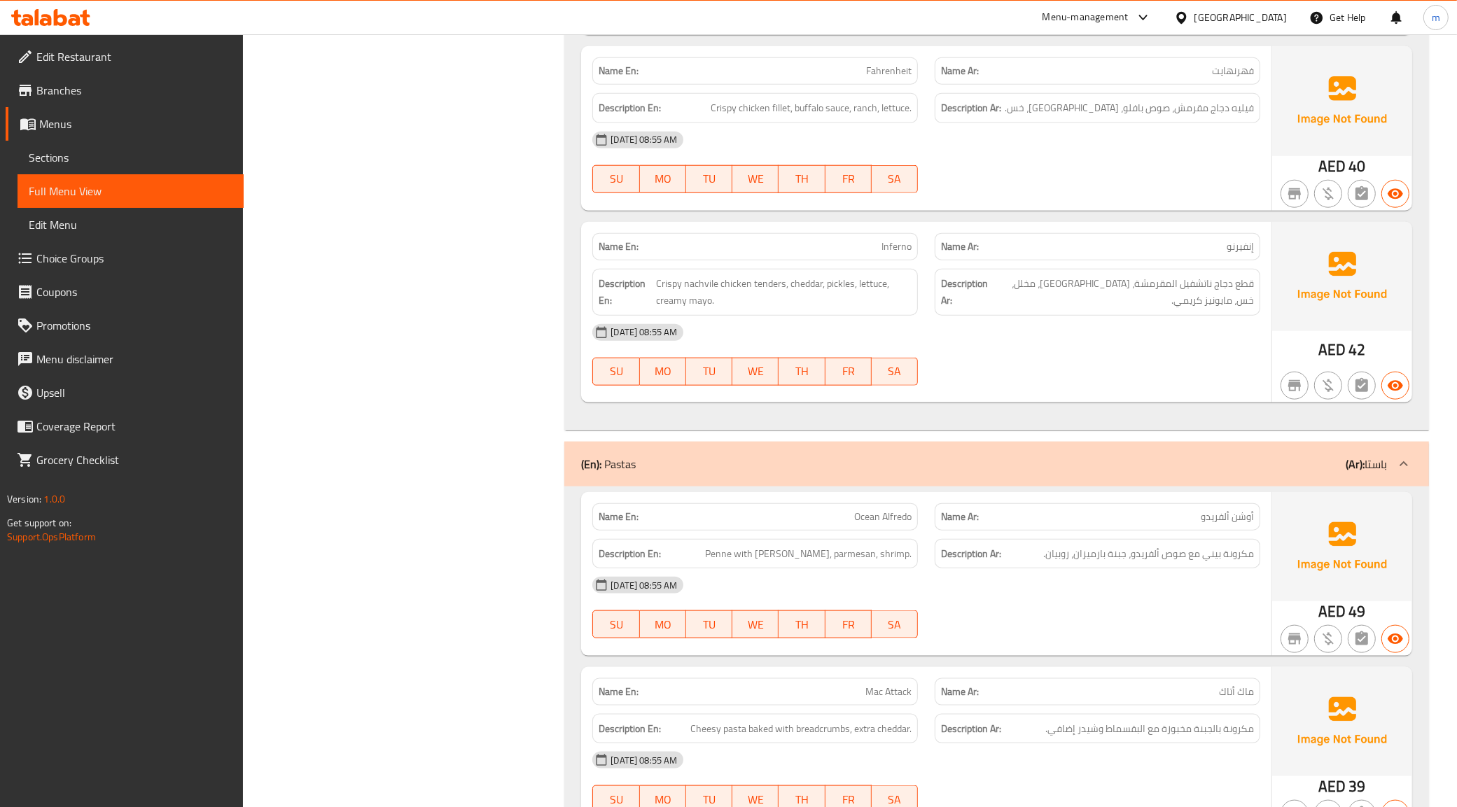
scroll to position [1394, 0]
